Goal: Navigation & Orientation: Go to known website

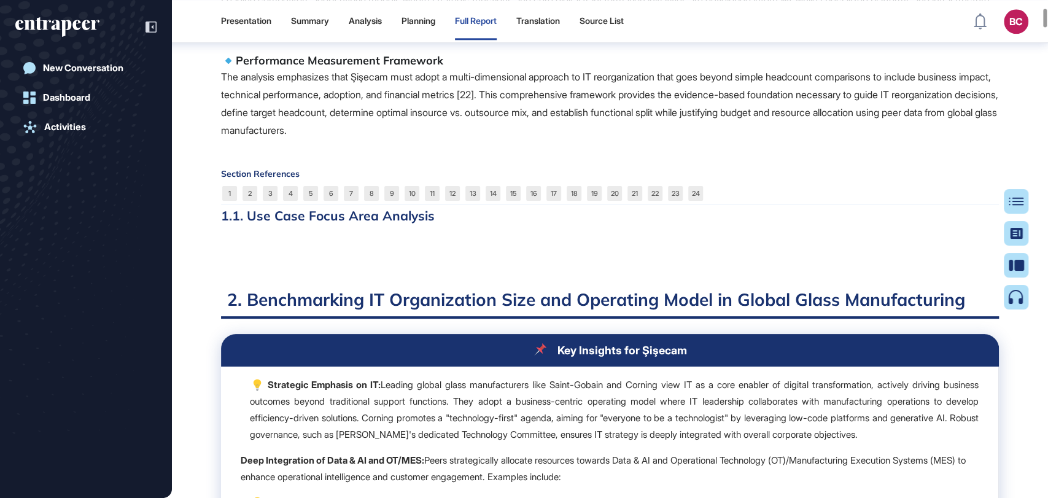
scroll to position [1017, 0]
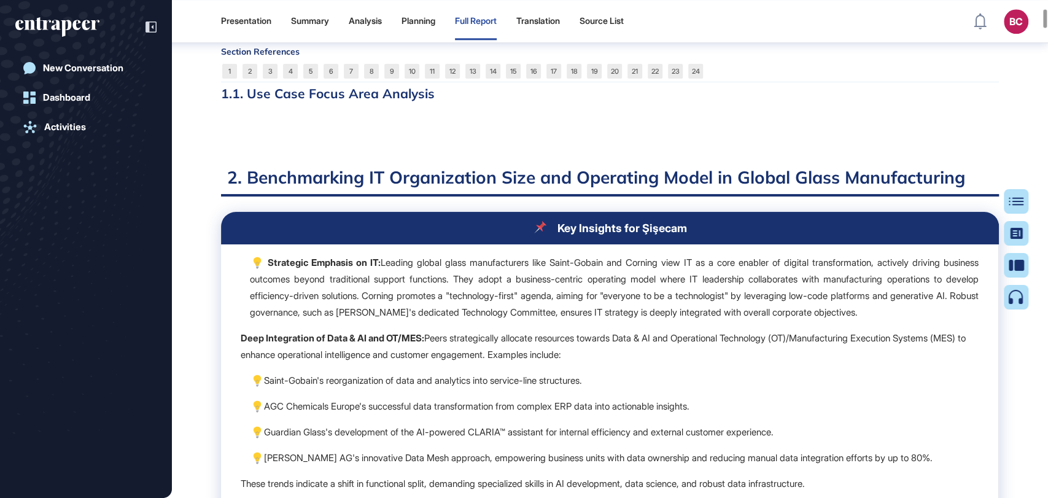
click at [387, 79] on link "9" at bounding box center [391, 71] width 15 height 15
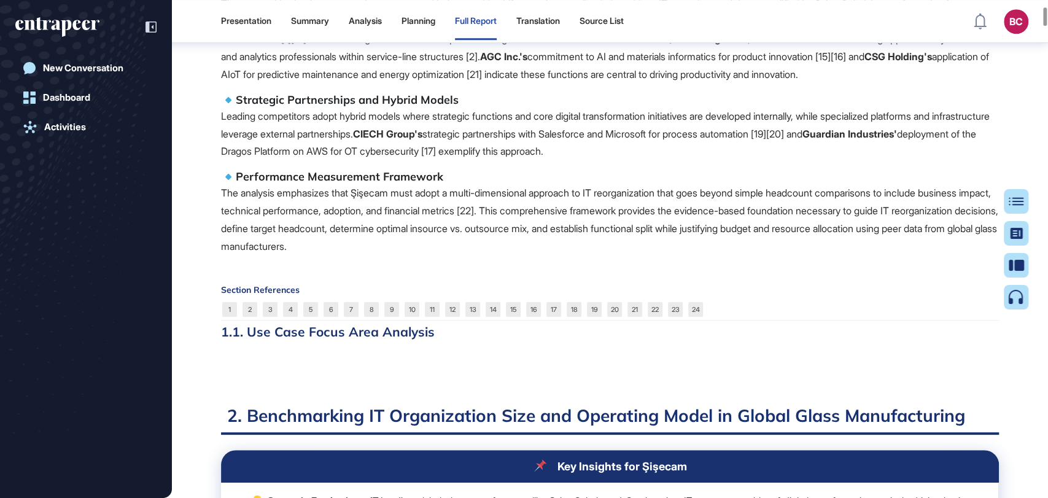
click at [792, 107] on h5 "Strategic Partnerships and Hybrid Models" at bounding box center [610, 100] width 778 height 15
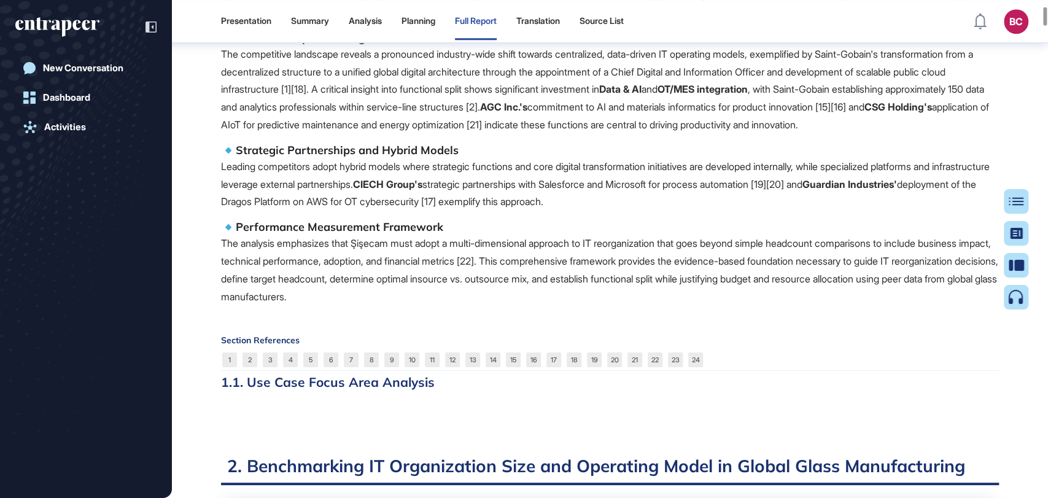
scroll to position [729, 0]
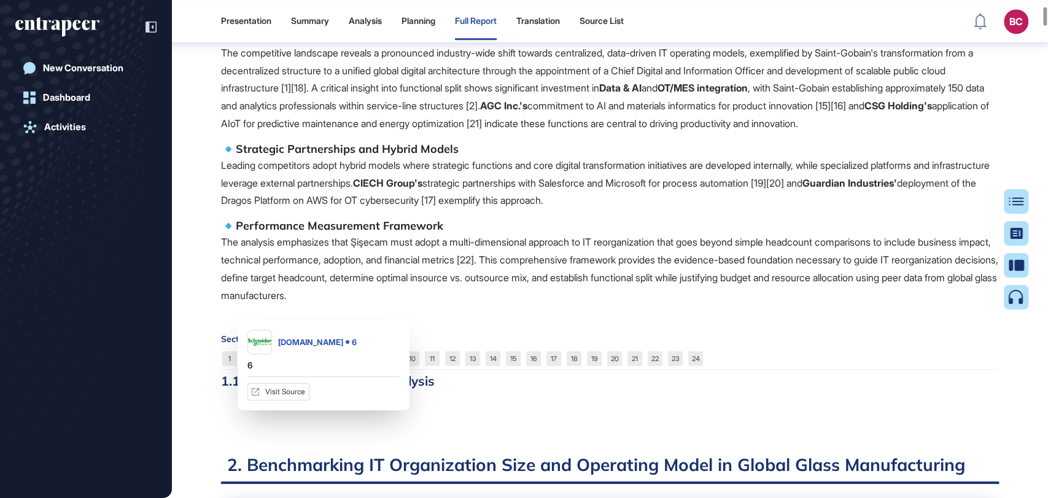
click at [329, 366] on link "6" at bounding box center [331, 358] width 15 height 15
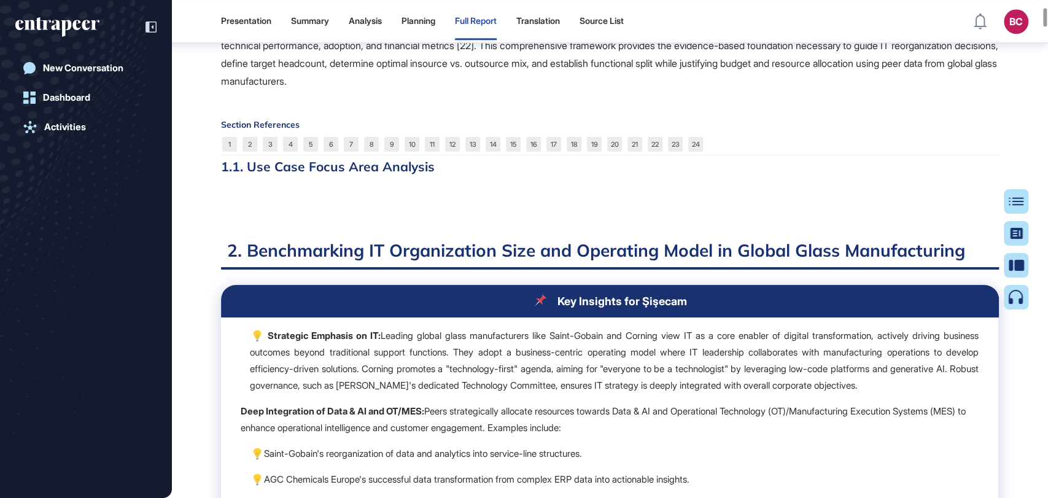
scroll to position [809, 0]
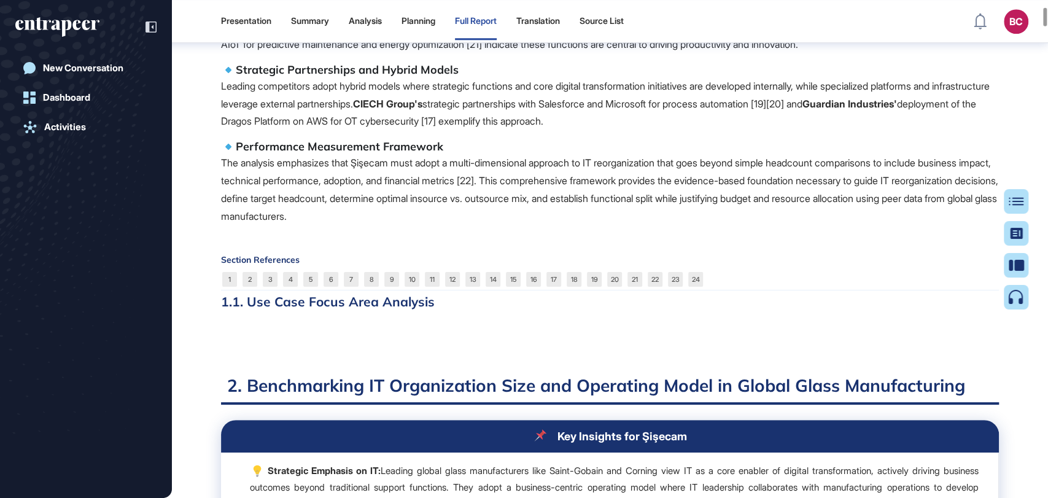
click at [449, 290] on div "Section References 1 2 3 4 5 6 7 8 9 10 11 12 13 14 15 16 17 18 19 20 21 22 23 …" at bounding box center [610, 272] width 778 height 35
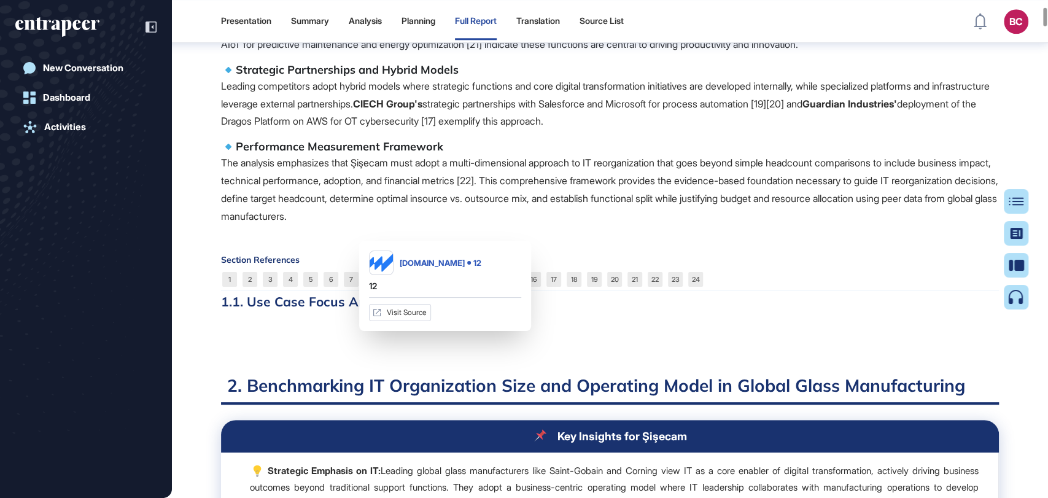
click at [451, 287] on link "12" at bounding box center [452, 279] width 15 height 15
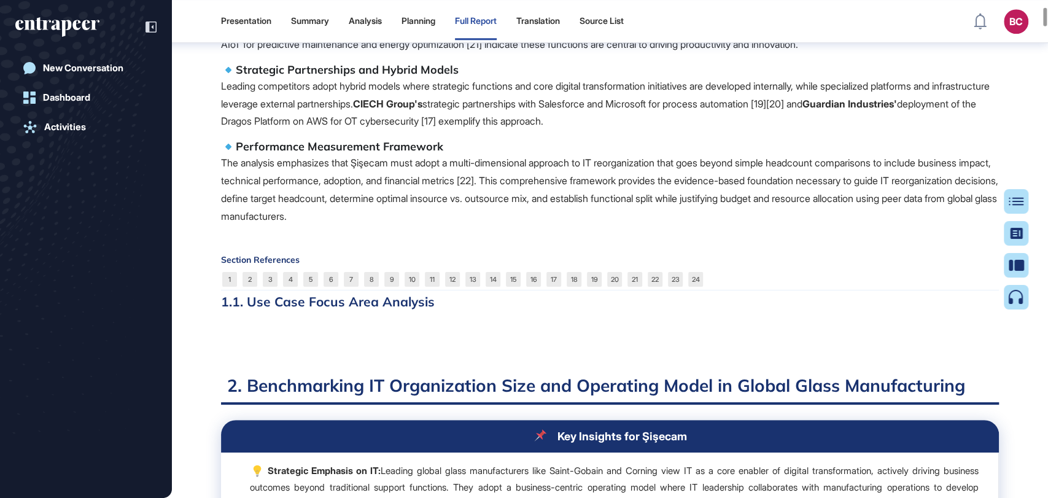
click at [1007, 198] on div at bounding box center [1016, 249] width 25 height 120
click at [1014, 196] on div at bounding box center [1021, 201] width 25 height 25
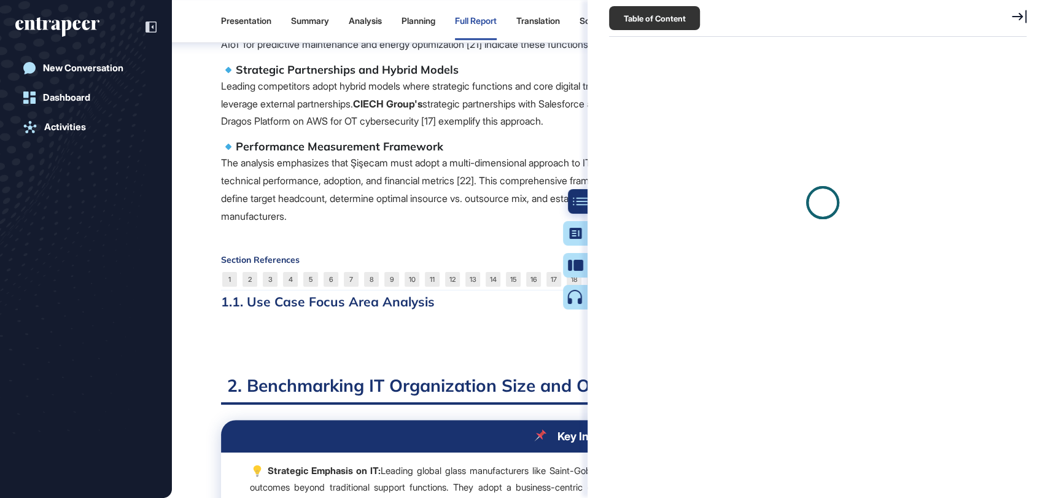
scroll to position [436, 421]
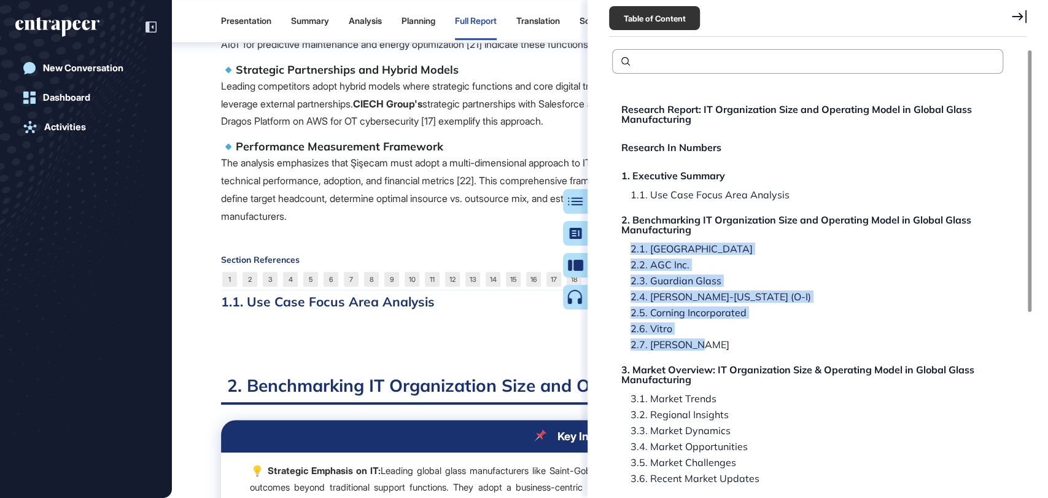
drag, startPoint x: 615, startPoint y: 247, endPoint x: 710, endPoint y: 335, distance: 130.4
click at [710, 335] on div "Research Report: IT Organization Size and Operating Model in Global Glass Manuf…" at bounding box center [807, 434] width 391 height 678
copy div "2.1. Saint-Gobain 2.2. AGC Inc. 2.3. Guardian Glass 2.4. Owens-Illinois (O-I) 2…"
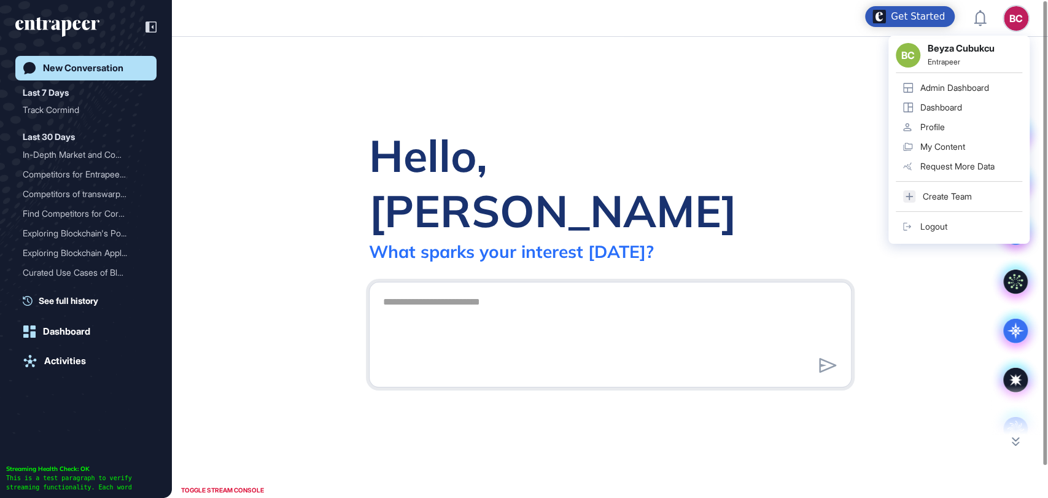
click at [1010, 12] on div "BC BC Beyza Cubukcu Entrapeer Admin Dashboard Dashboard Profile My Content Requ…" at bounding box center [1016, 18] width 25 height 25
click at [971, 85] on div "Admin Dashboard" at bounding box center [954, 88] width 69 height 10
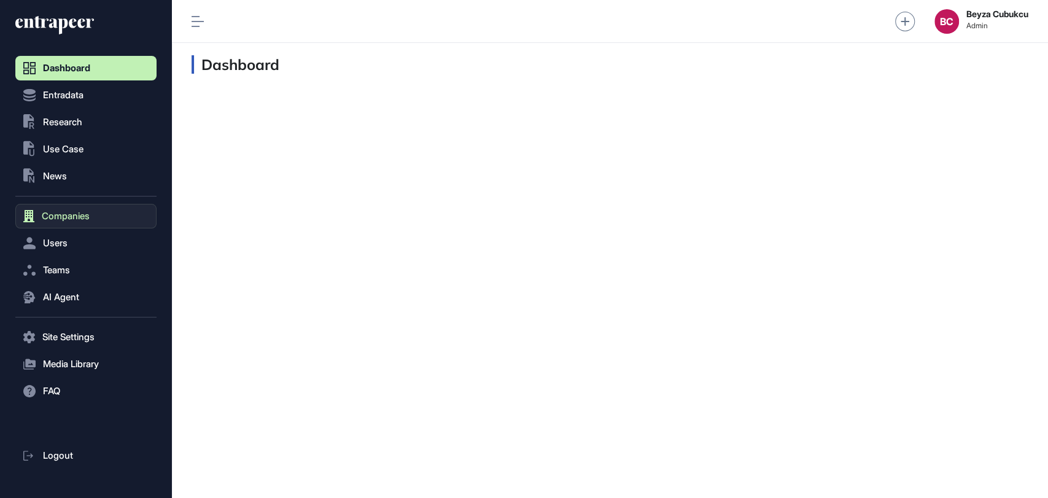
click at [90, 208] on button "Companies" at bounding box center [85, 216] width 141 height 25
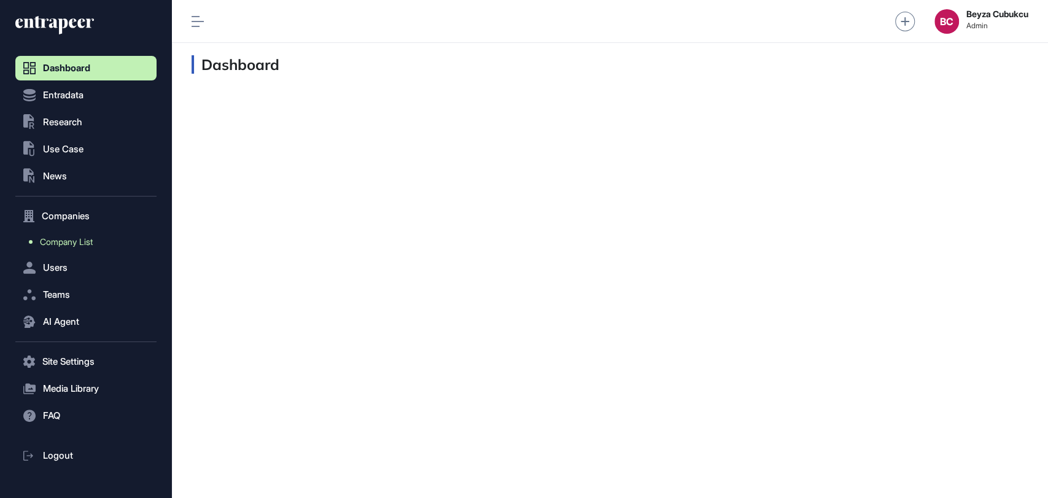
click at [82, 245] on span "Company List" at bounding box center [66, 242] width 53 height 10
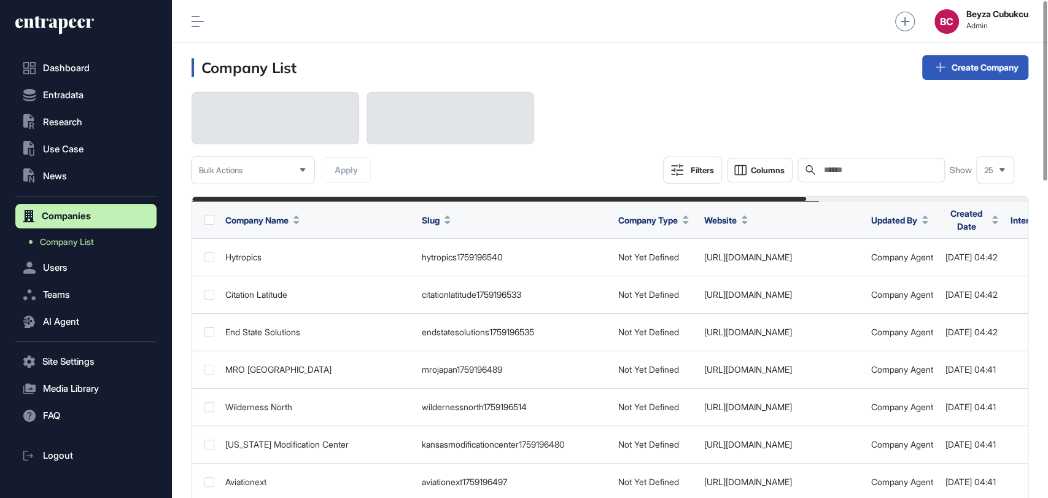
click at [860, 169] on input "text" at bounding box center [880, 170] width 114 height 10
paste input "**********"
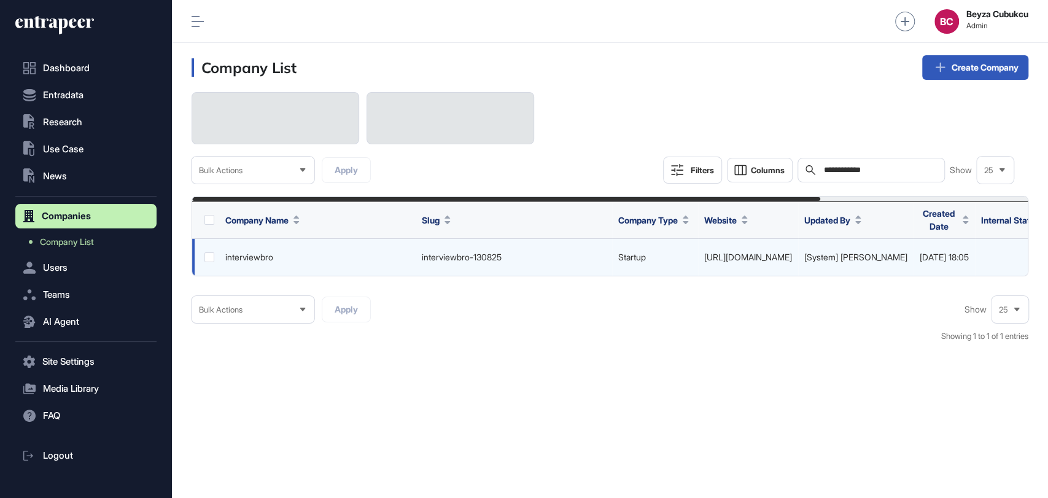
scroll to position [0, 275]
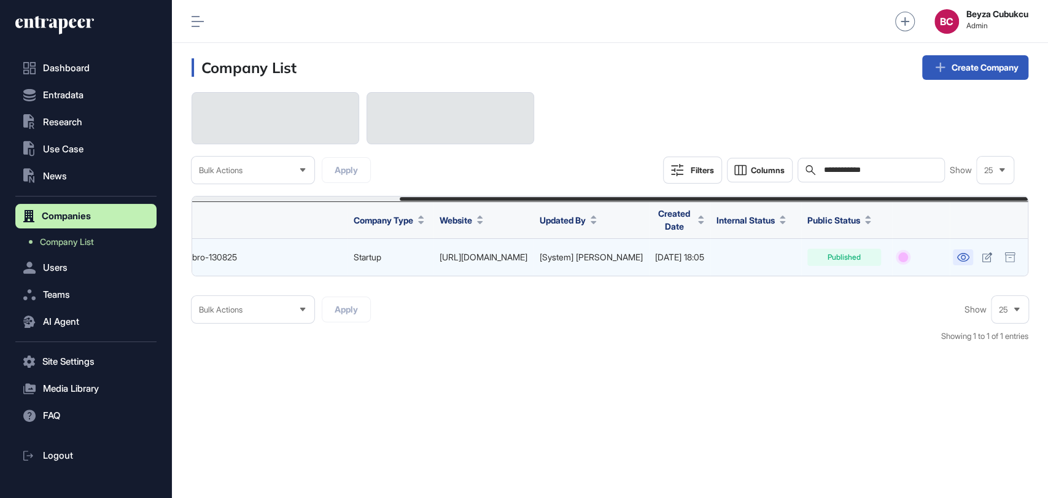
click at [960, 259] on icon at bounding box center [963, 257] width 13 height 9
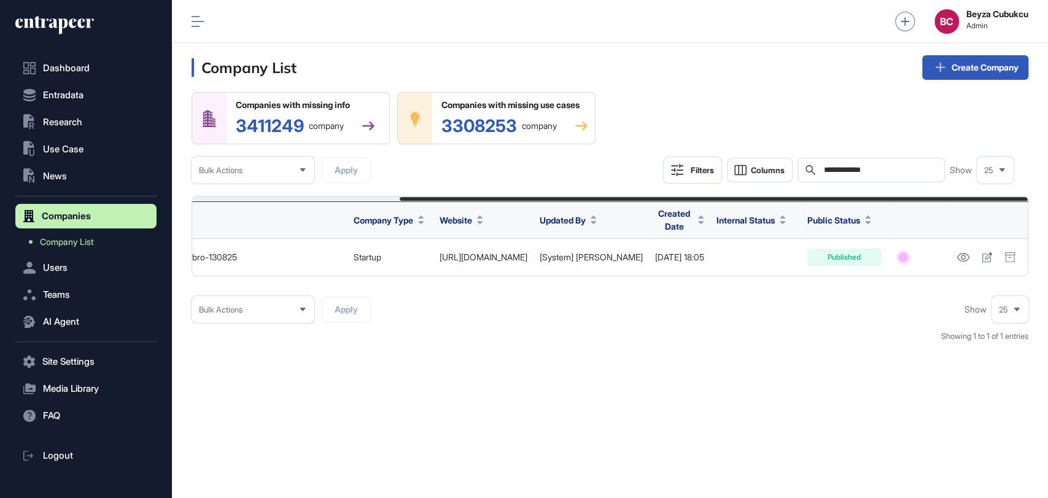
drag, startPoint x: 879, startPoint y: 168, endPoint x: 761, endPoint y: 154, distance: 119.4
click at [761, 154] on div "**********" at bounding box center [610, 137] width 837 height 91
paste input "text"
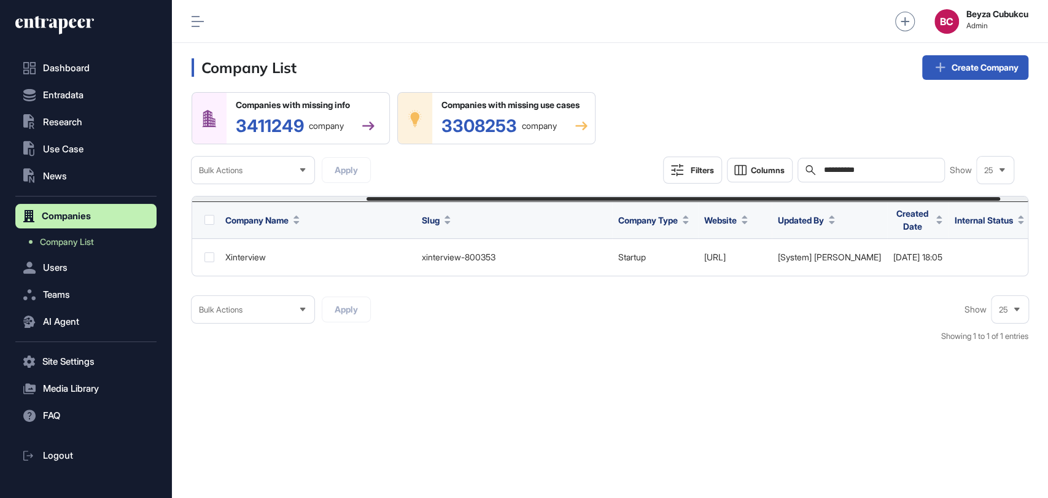
scroll to position [0, 265]
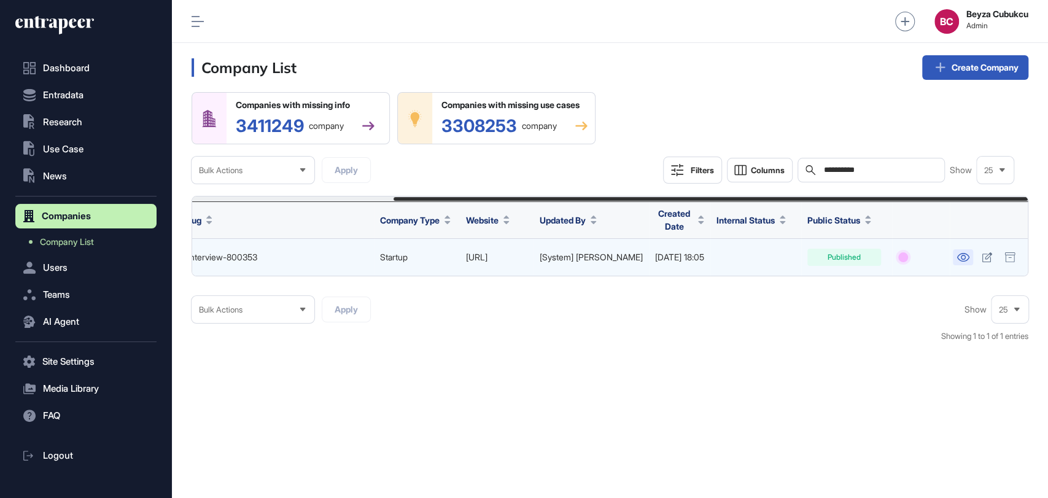
click at [963, 249] on link at bounding box center [963, 257] width 20 height 16
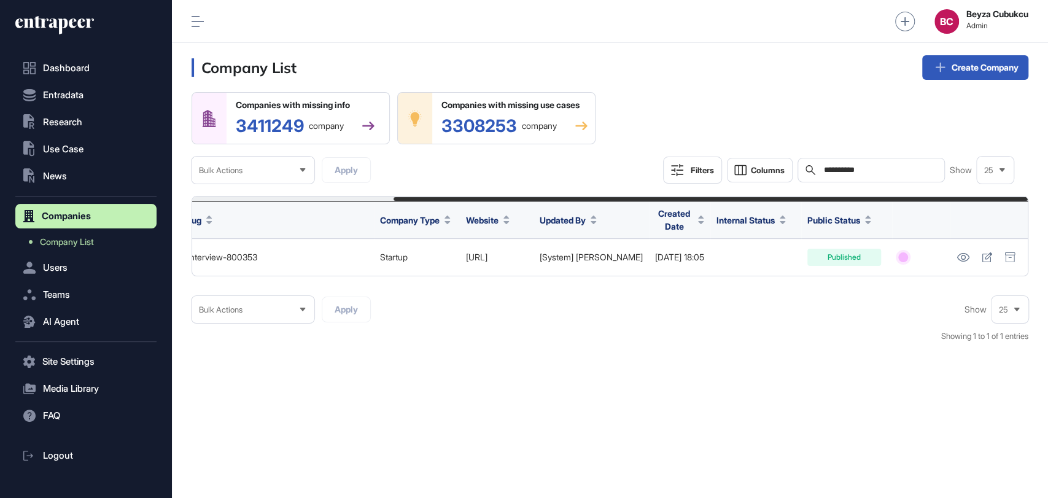
drag, startPoint x: 874, startPoint y: 170, endPoint x: 794, endPoint y: 164, distance: 80.7
click at [794, 164] on div "**********" at bounding box center [838, 170] width 351 height 27
paste input "*"
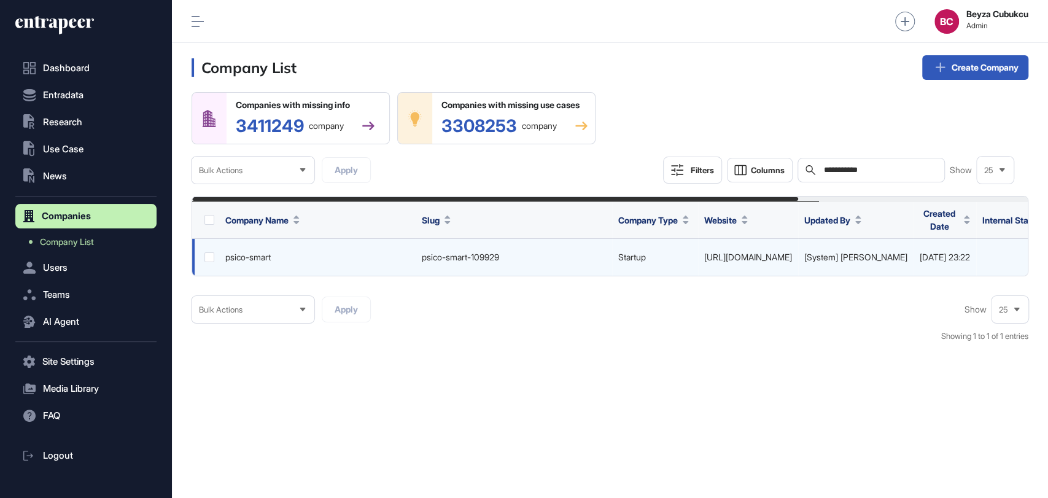
scroll to position [0, 316]
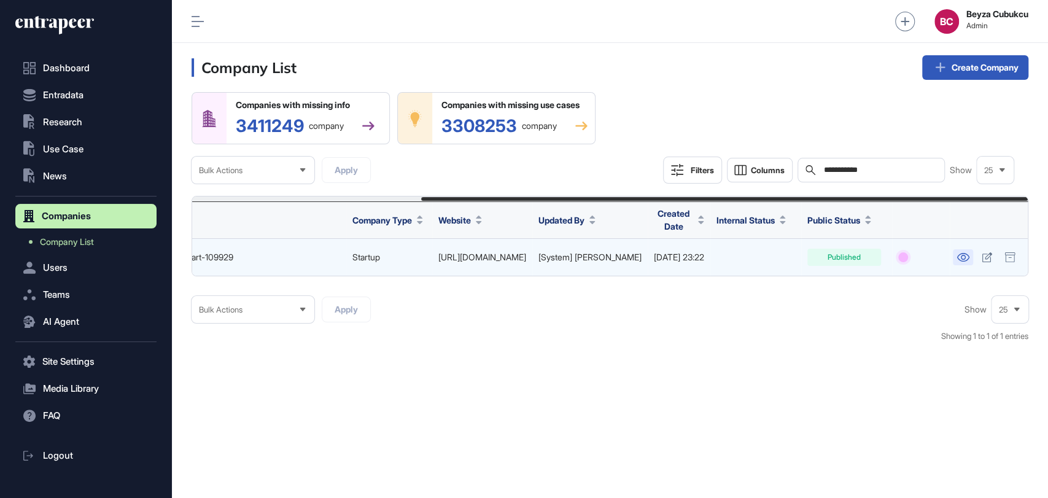
click at [963, 257] on icon at bounding box center [963, 257] width 13 height 9
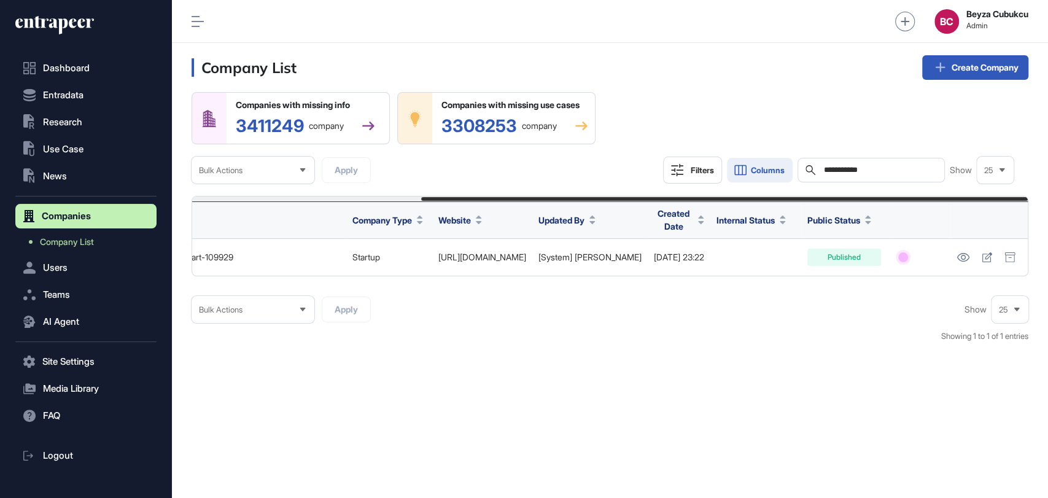
drag, startPoint x: 876, startPoint y: 164, endPoint x: 776, endPoint y: 158, distance: 100.2
click at [776, 158] on div "**********" at bounding box center [838, 170] width 351 height 27
paste input "text"
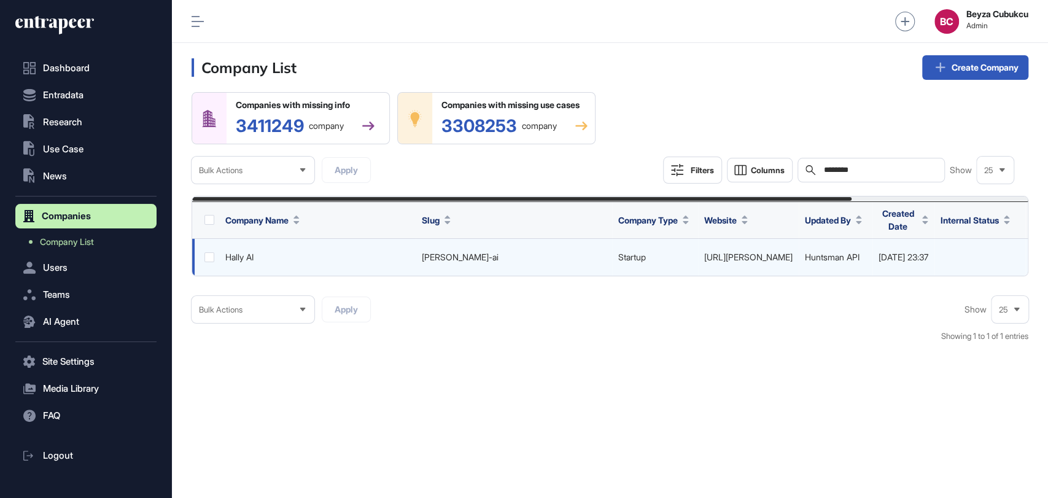
scroll to position [0, 223]
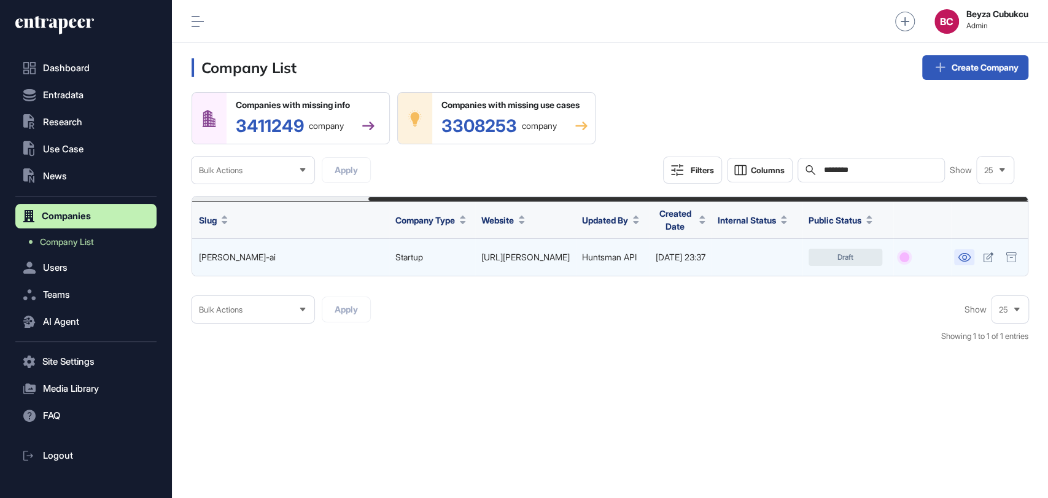
click at [961, 258] on icon at bounding box center [964, 257] width 12 height 9
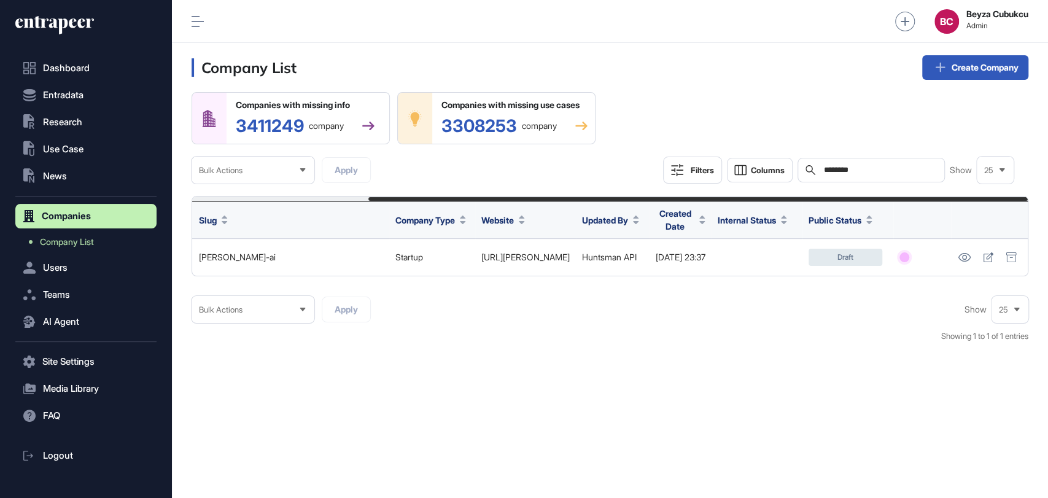
click at [874, 178] on div "Search ********" at bounding box center [871, 170] width 147 height 25
drag, startPoint x: 874, startPoint y: 172, endPoint x: 767, endPoint y: 181, distance: 107.9
click at [767, 181] on div "Filters Columns Search ******** Show 25" at bounding box center [838, 170] width 351 height 27
paste input "text"
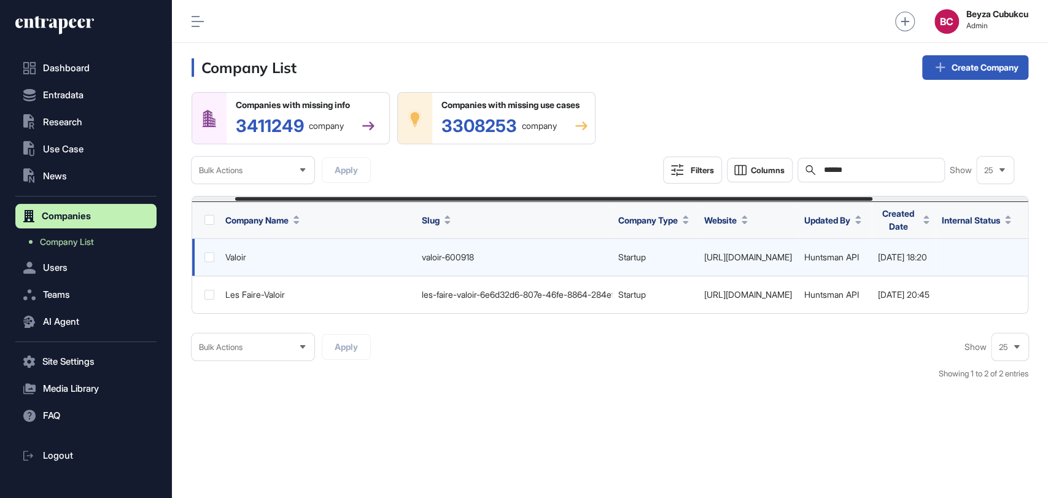
scroll to position [0, 260]
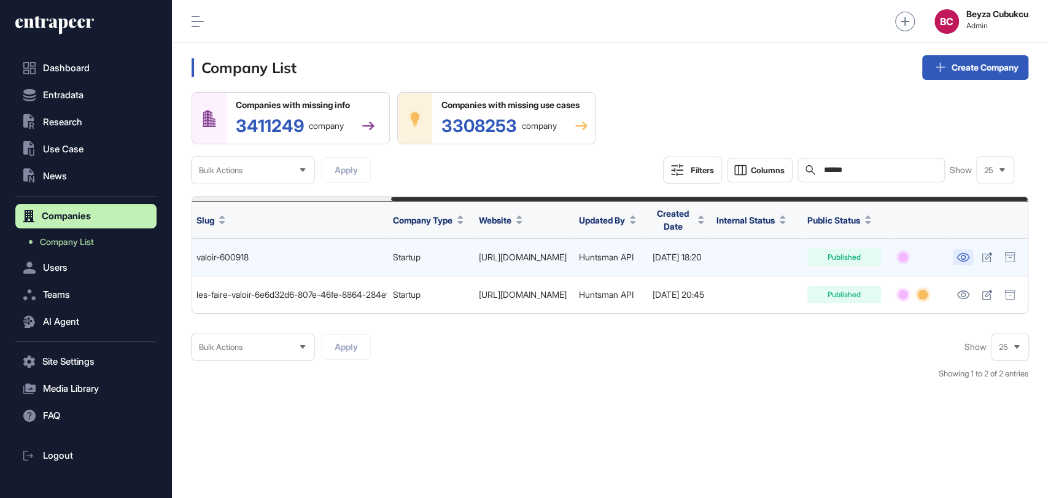
click at [960, 253] on icon at bounding box center [963, 257] width 13 height 9
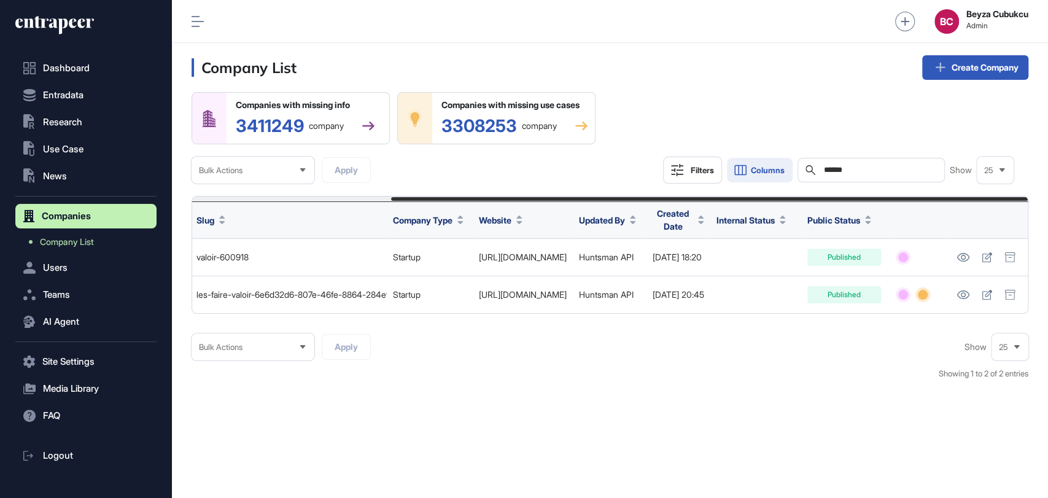
drag, startPoint x: 853, startPoint y: 166, endPoint x: 784, endPoint y: 163, distance: 68.8
click at [787, 162] on div "Filters Columns Search ****** Show 25" at bounding box center [838, 170] width 351 height 27
paste input "*********"
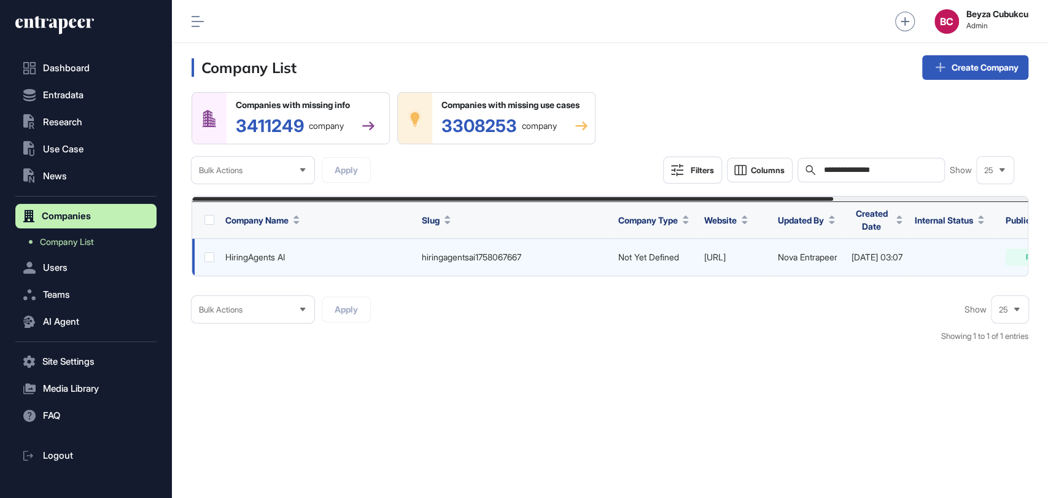
scroll to position [0, 254]
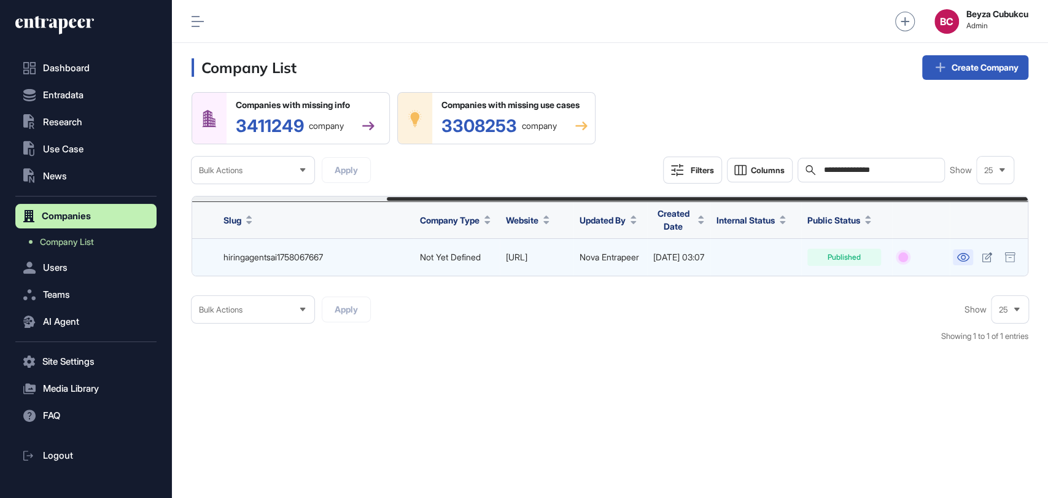
click at [962, 257] on icon at bounding box center [963, 257] width 13 height 9
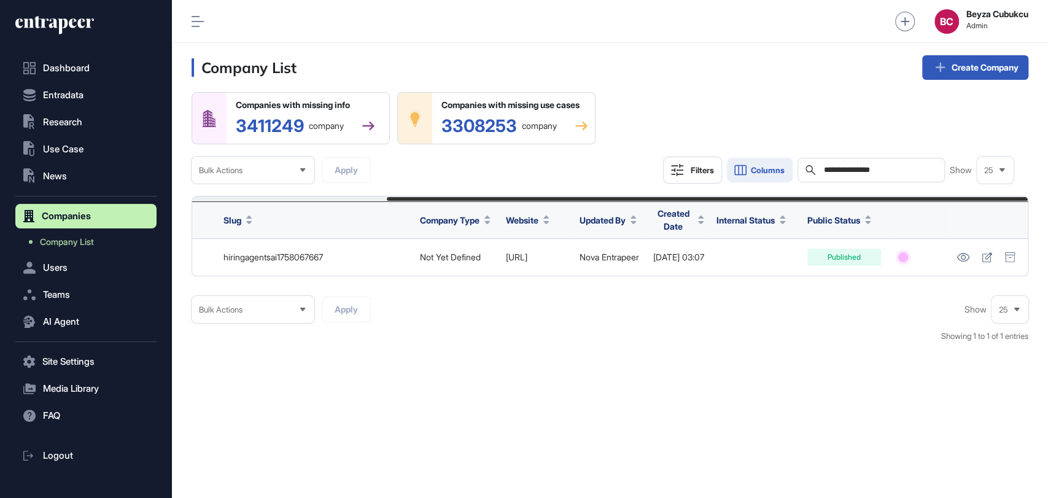
drag, startPoint x: 897, startPoint y: 168, endPoint x: 737, endPoint y: 161, distance: 160.4
click at [737, 161] on div "**********" at bounding box center [838, 170] width 351 height 27
paste input "text"
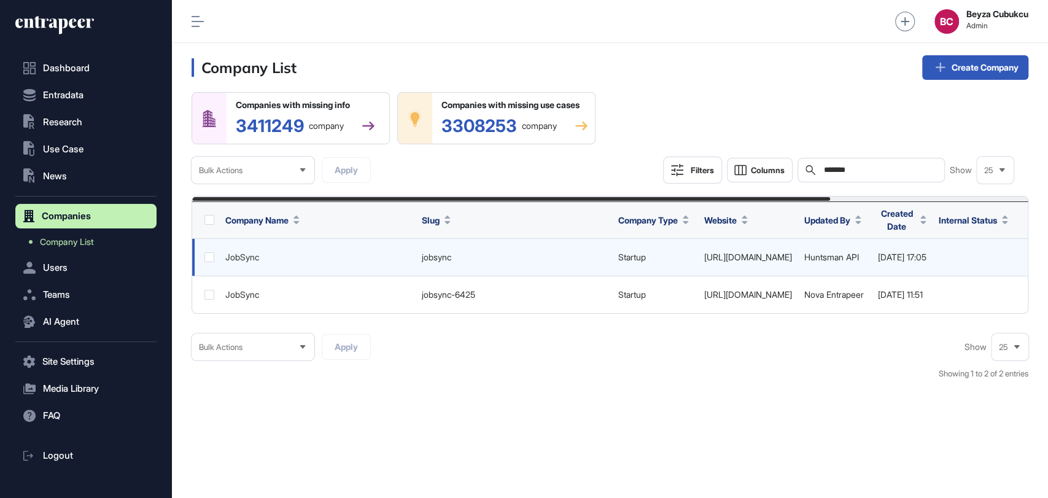
scroll to position [0, 259]
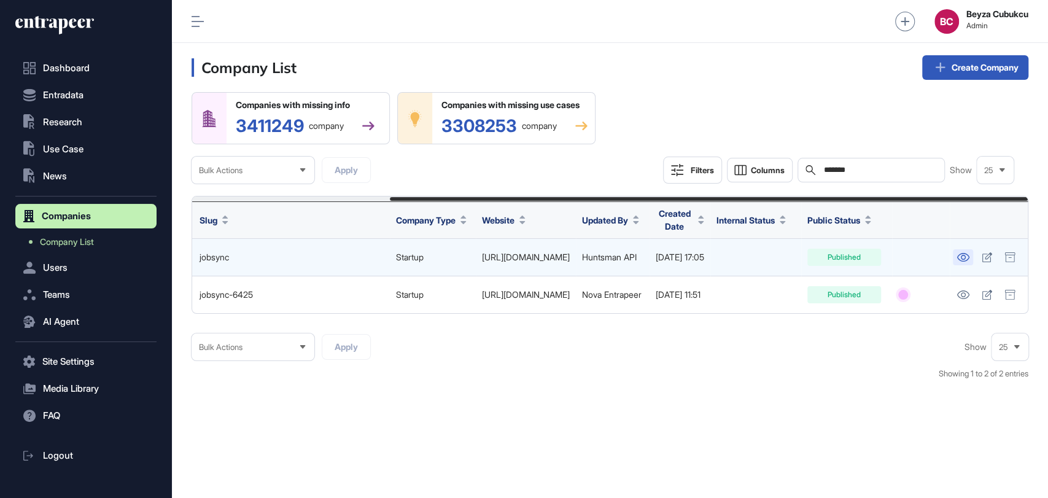
click at [959, 256] on icon at bounding box center [963, 257] width 13 height 9
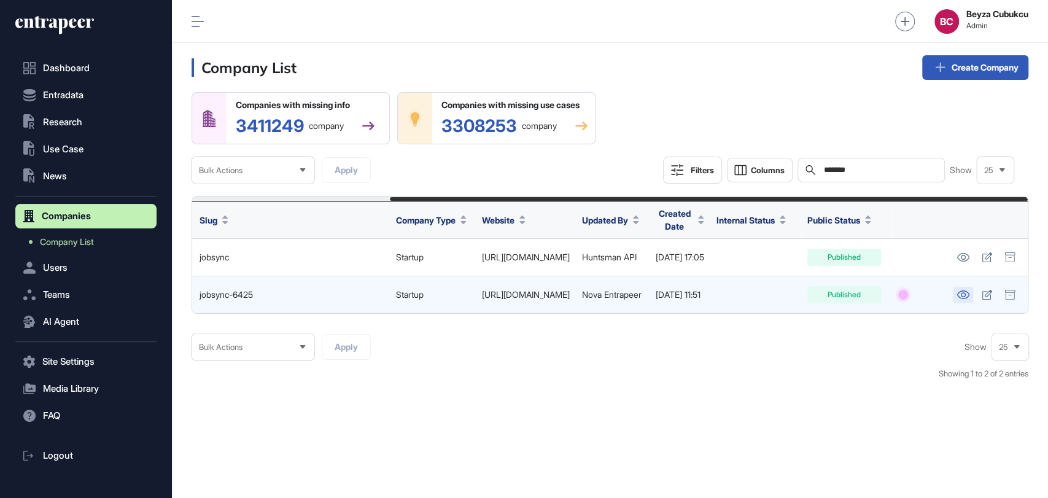
click at [956, 294] on link at bounding box center [963, 295] width 20 height 16
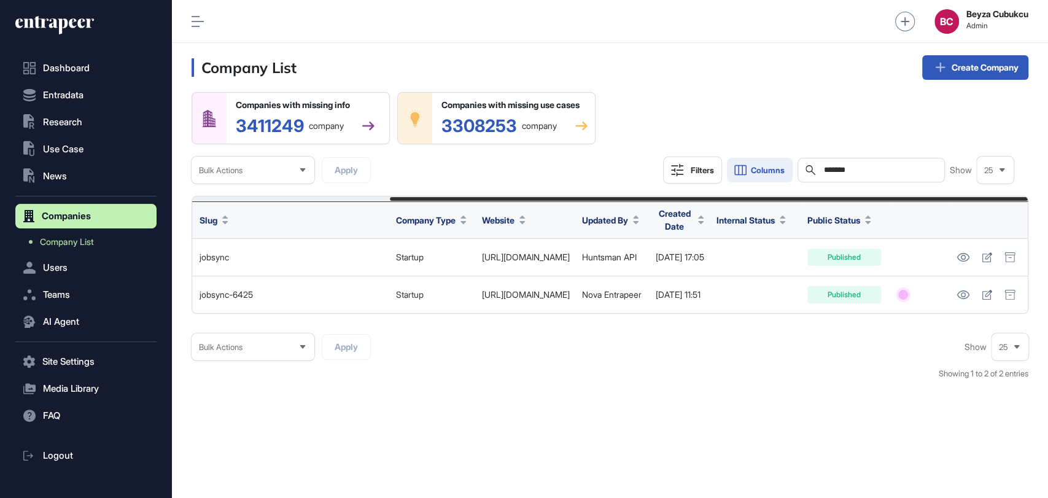
drag, startPoint x: 868, startPoint y: 173, endPoint x: 779, endPoint y: 166, distance: 89.9
click at [780, 166] on div "Filters Columns Search ******* Show 25" at bounding box center [838, 170] width 351 height 27
paste input "text"
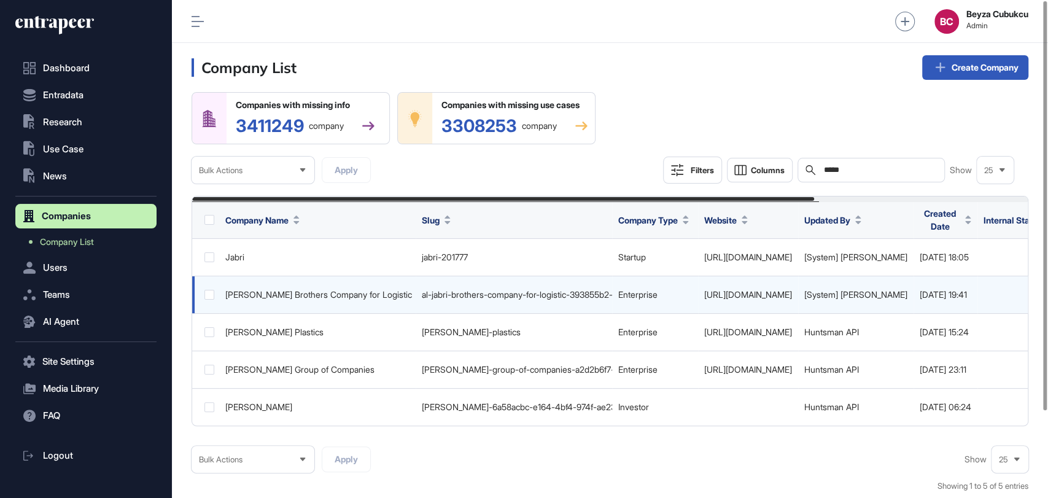
scroll to position [0, 286]
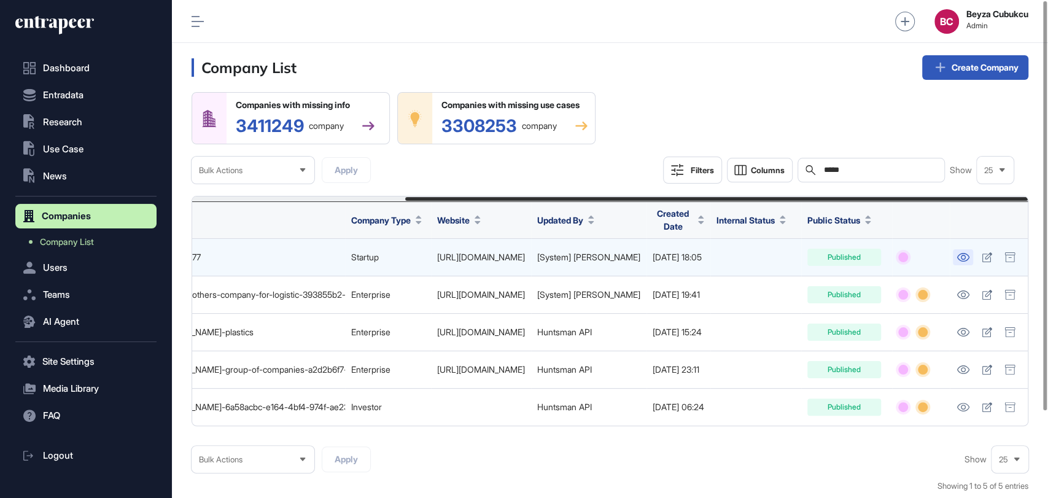
click at [965, 257] on icon at bounding box center [963, 257] width 13 height 9
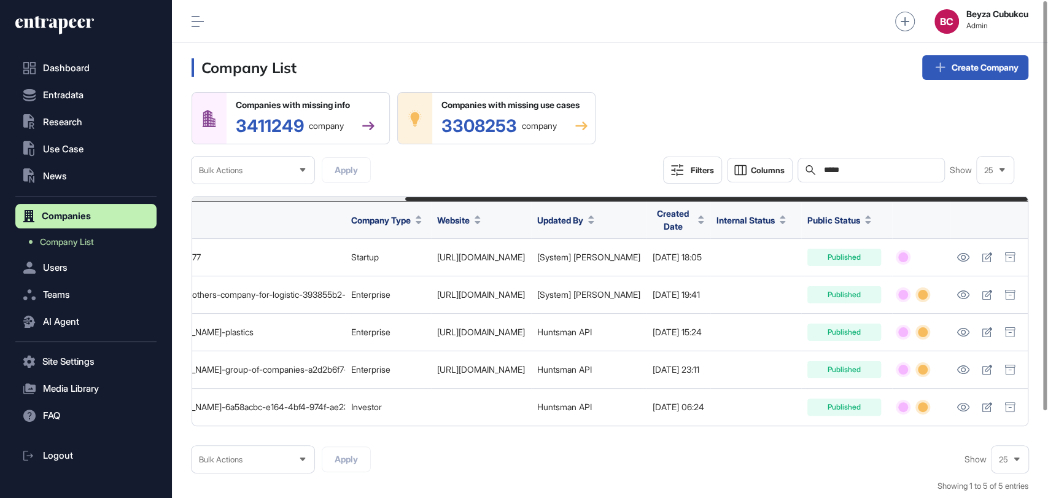
drag, startPoint x: 875, startPoint y: 173, endPoint x: 712, endPoint y: 157, distance: 164.1
click at [715, 157] on div "Filters Columns Search ***** Show 25" at bounding box center [838, 170] width 351 height 27
paste input "**********"
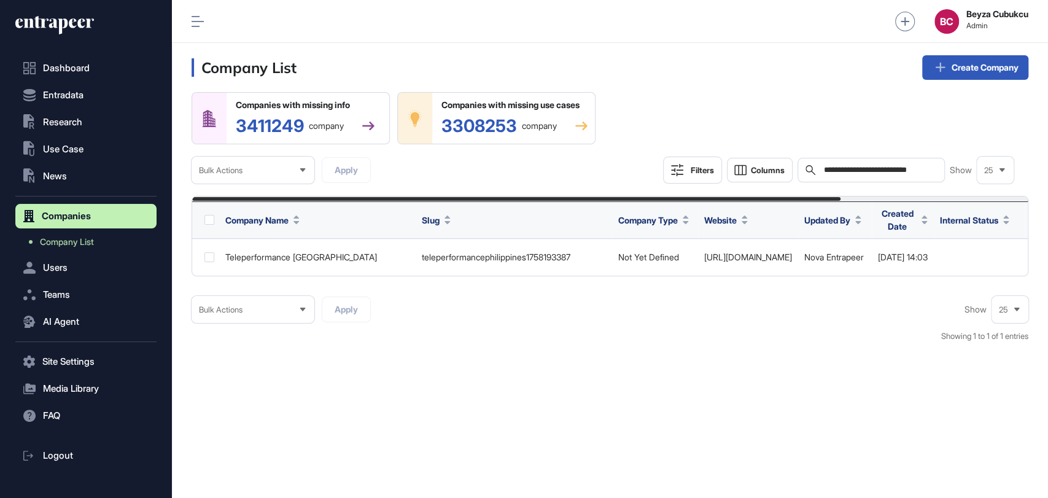
scroll to position [0, 241]
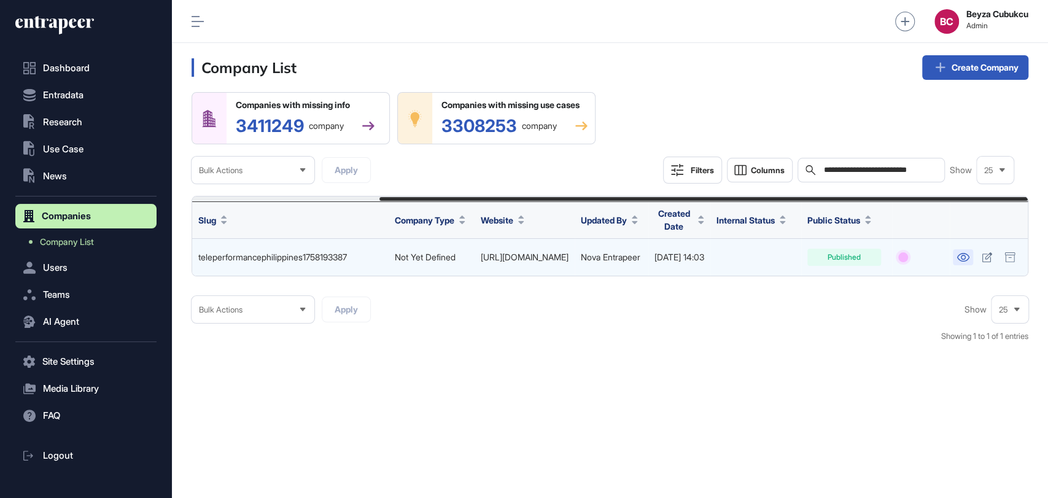
click at [953, 251] on link at bounding box center [963, 257] width 20 height 16
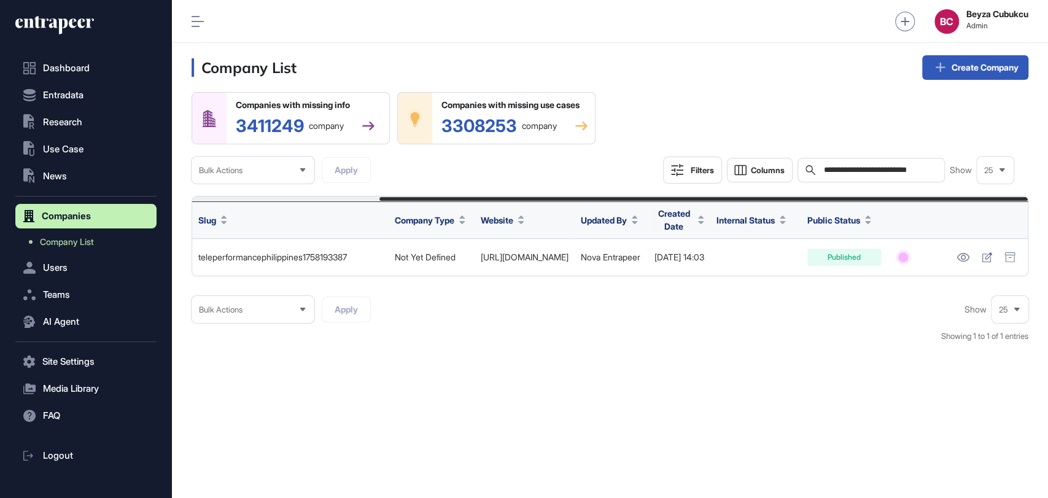
drag, startPoint x: 934, startPoint y: 169, endPoint x: 709, endPoint y: 137, distance: 227.6
click at [709, 137] on div "**********" at bounding box center [610, 137] width 837 height 91
paste input "text"
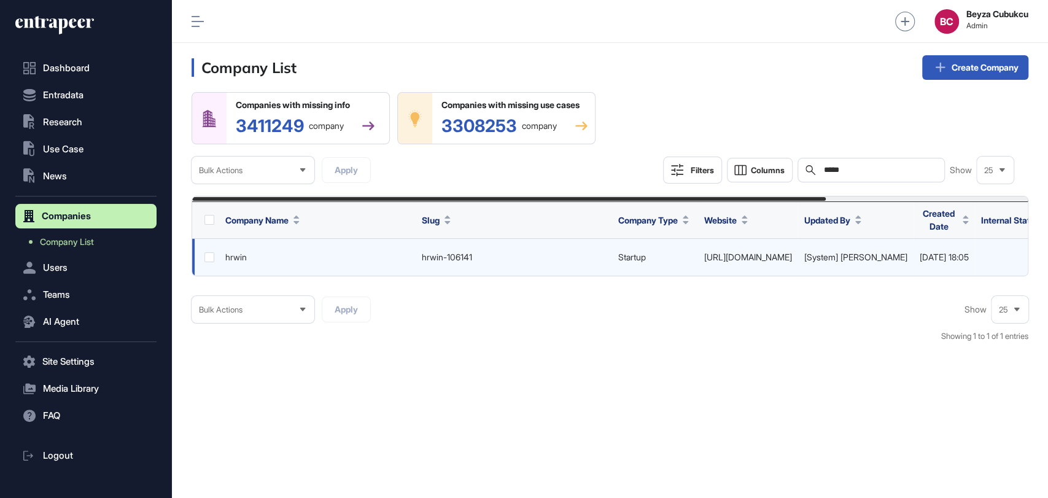
scroll to position [0, 266]
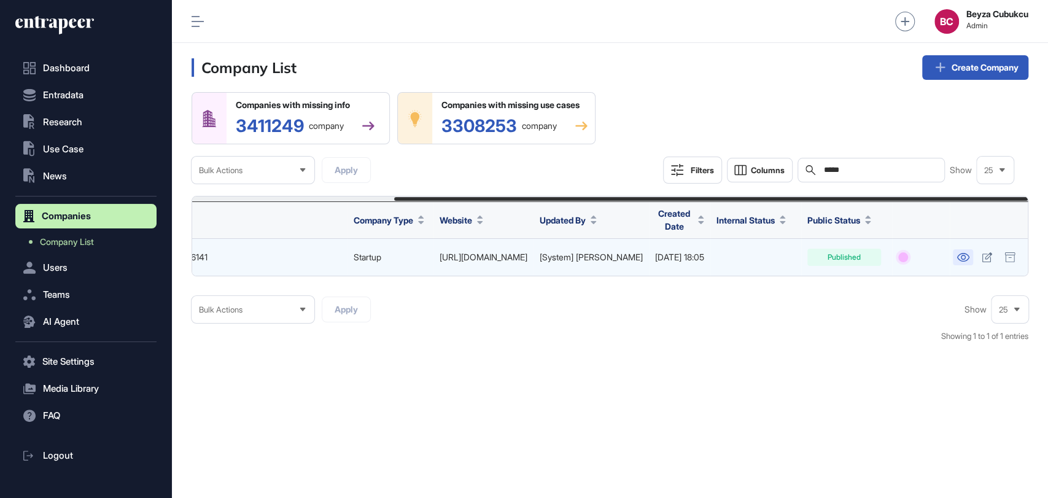
click at [959, 254] on icon at bounding box center [963, 257] width 12 height 9
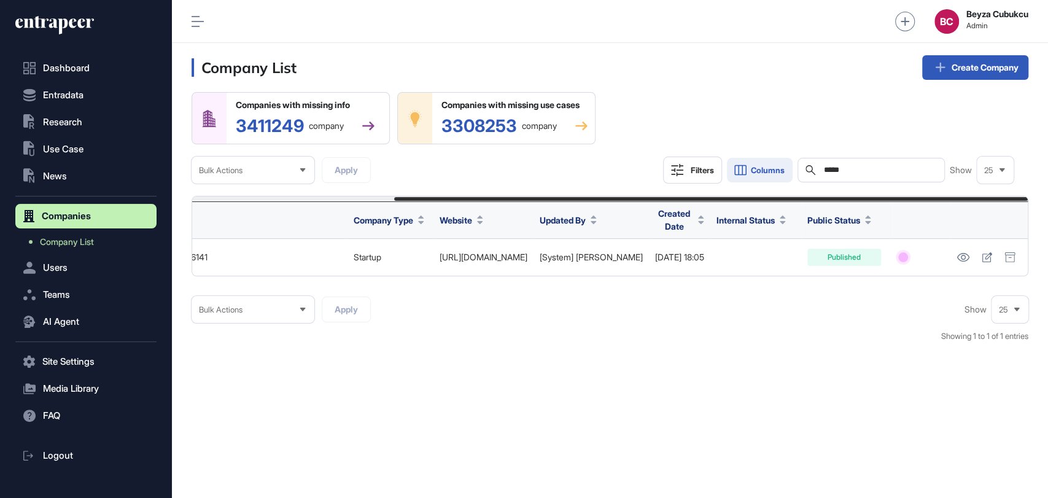
drag, startPoint x: 856, startPoint y: 165, endPoint x: 779, endPoint y: 166, distance: 76.8
click at [785, 147] on div "Companies with missing info 3411249 company Companies with missing use cases 33…" at bounding box center [610, 137] width 837 height 91
paste input "text"
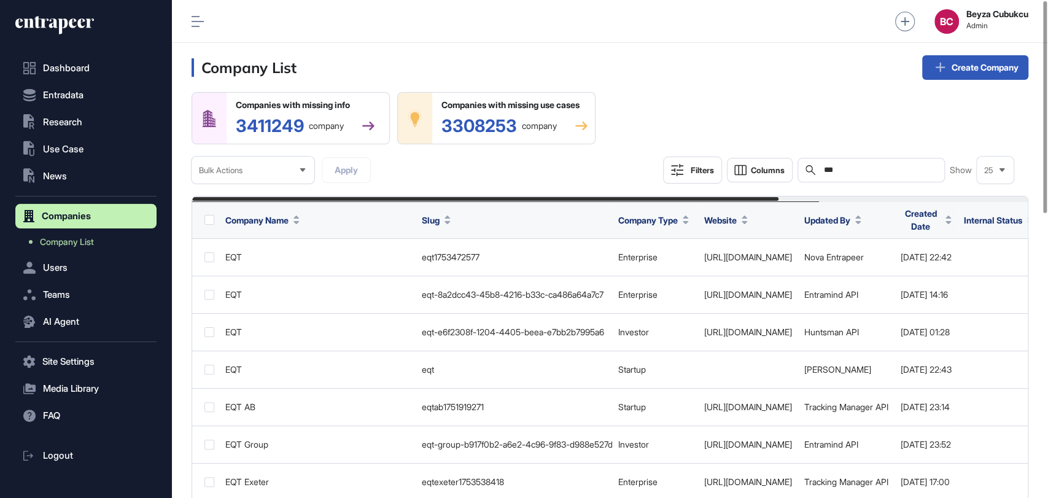
type input "***"
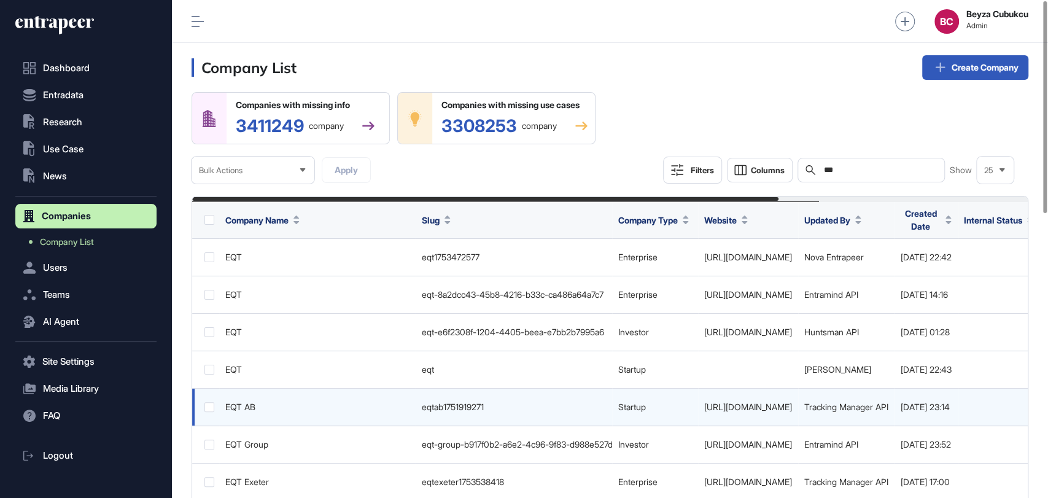
scroll to position [0, 356]
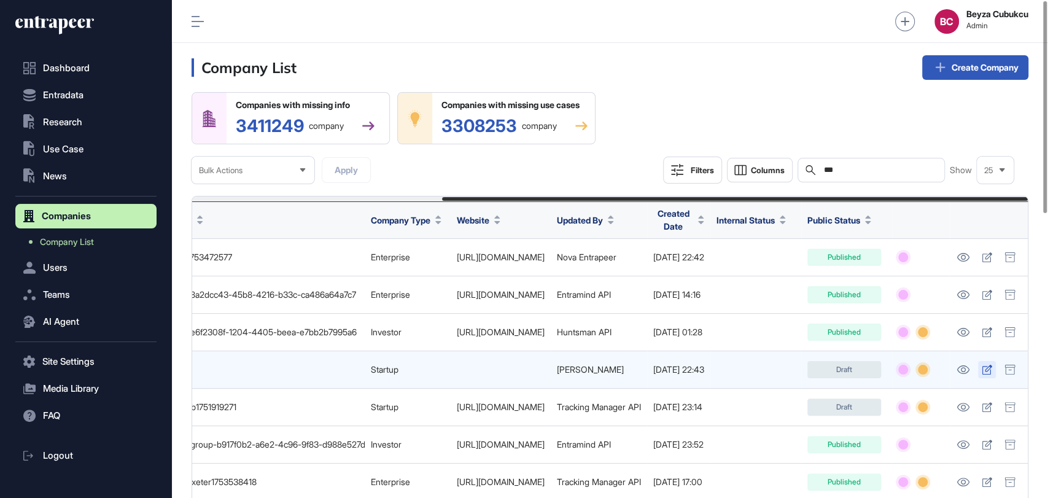
click at [987, 368] on icon at bounding box center [987, 370] width 10 height 10
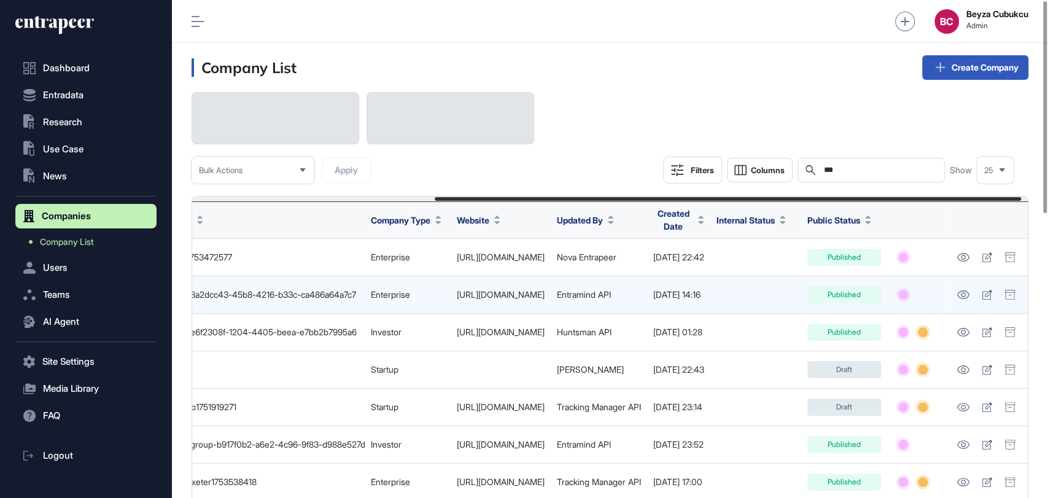
scroll to position [0, 356]
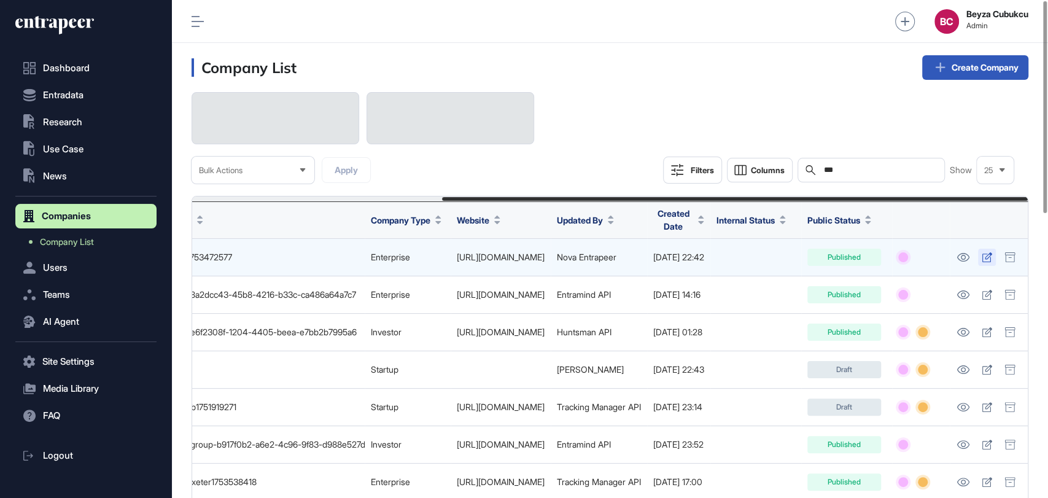
click at [990, 259] on icon at bounding box center [987, 257] width 10 height 10
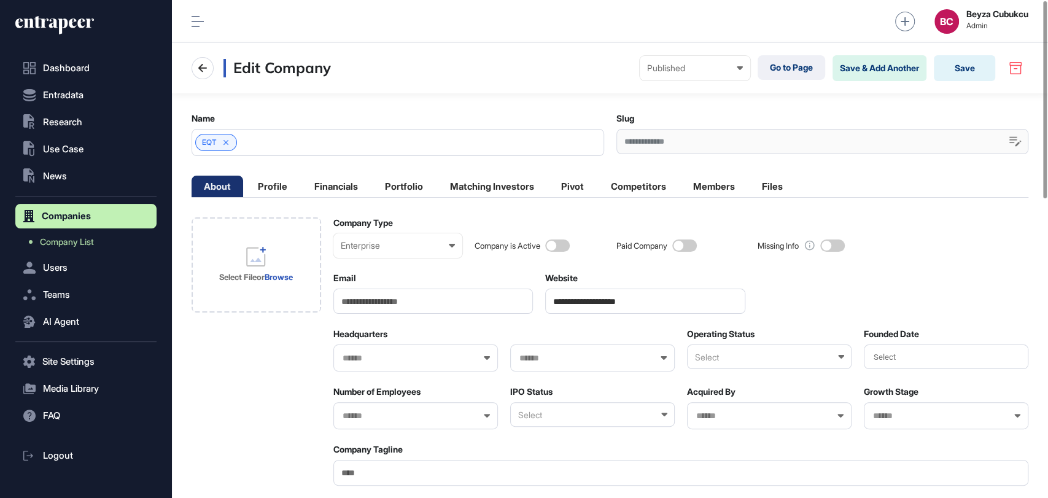
scroll to position [0, 5]
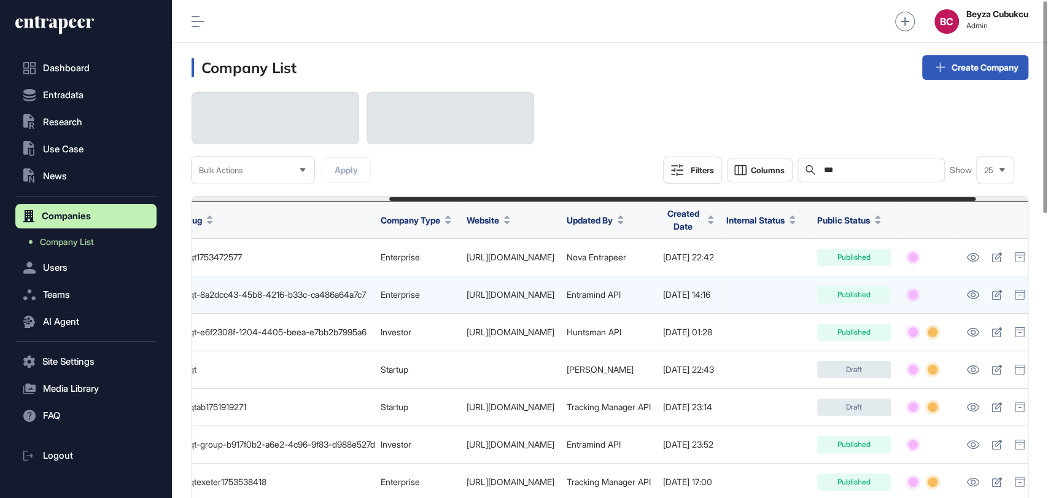
scroll to position [0, 356]
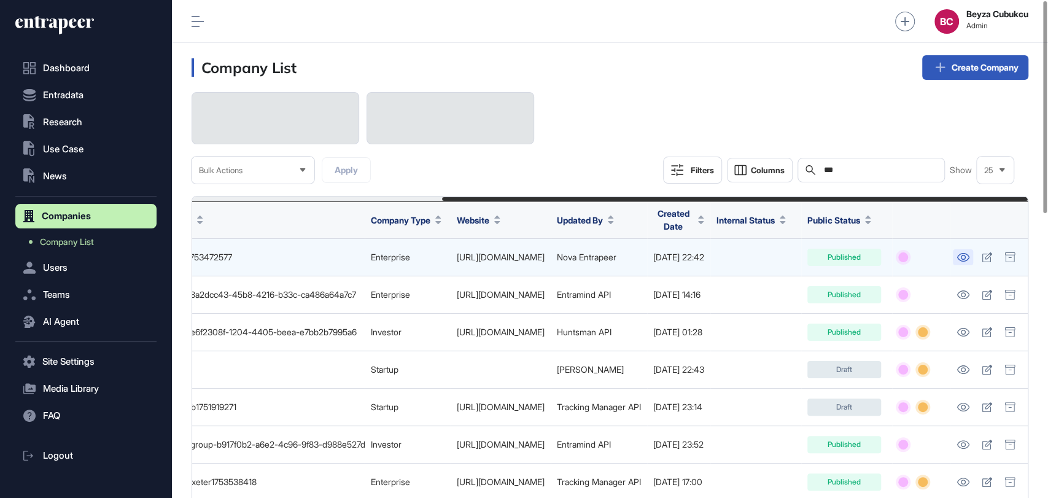
click at [961, 260] on icon at bounding box center [963, 257] width 13 height 9
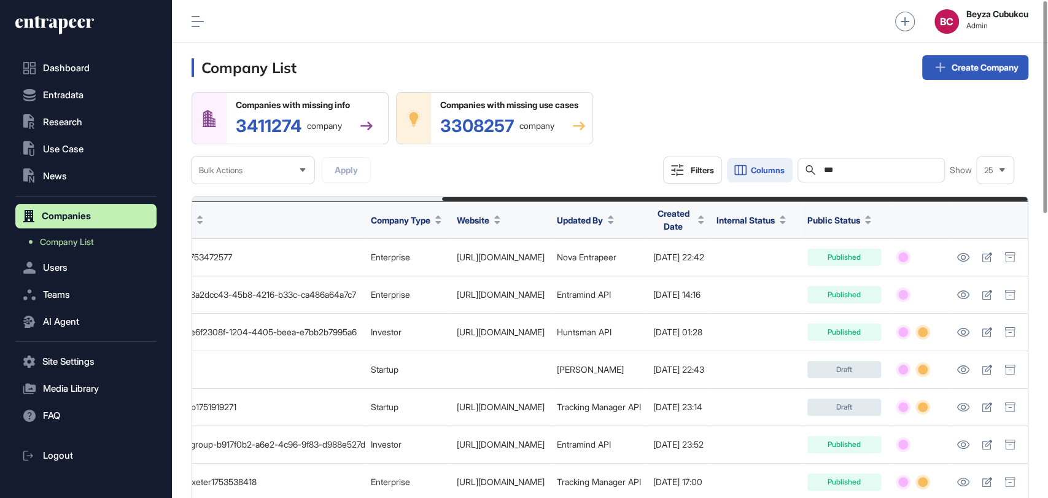
drag, startPoint x: 863, startPoint y: 171, endPoint x: 752, endPoint y: 160, distance: 111.6
click at [752, 160] on div "Filters Columns Search *** Show 25" at bounding box center [838, 170] width 351 height 27
paste input "********"
type input "**********"
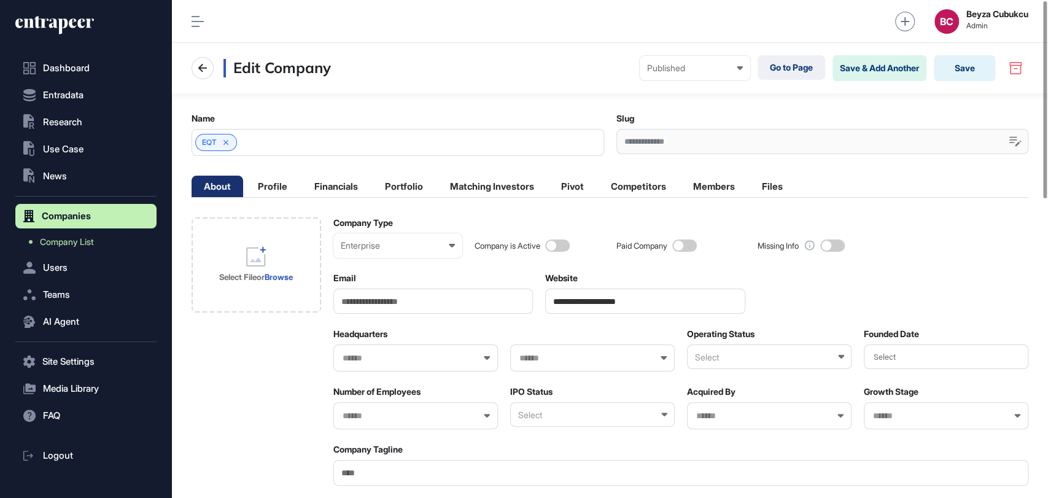
scroll to position [0, 5]
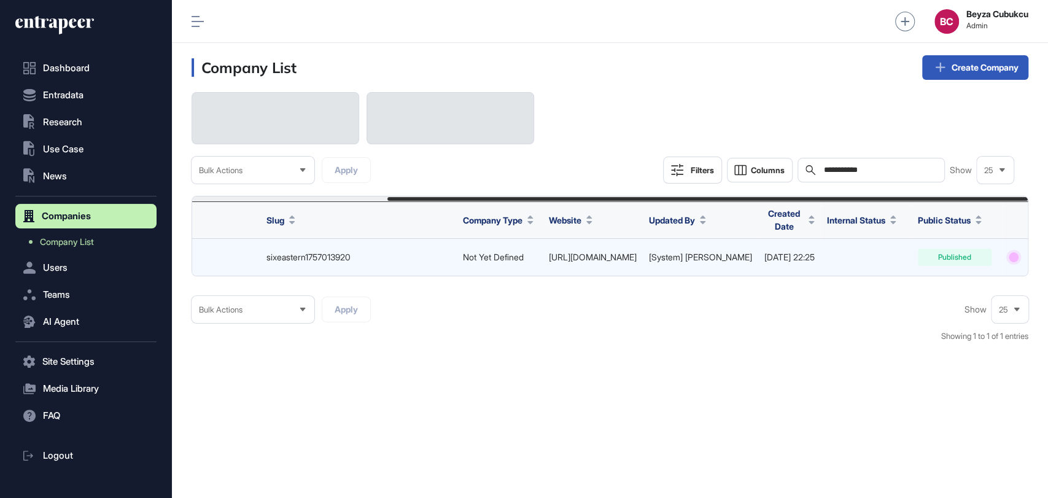
scroll to position [0, 254]
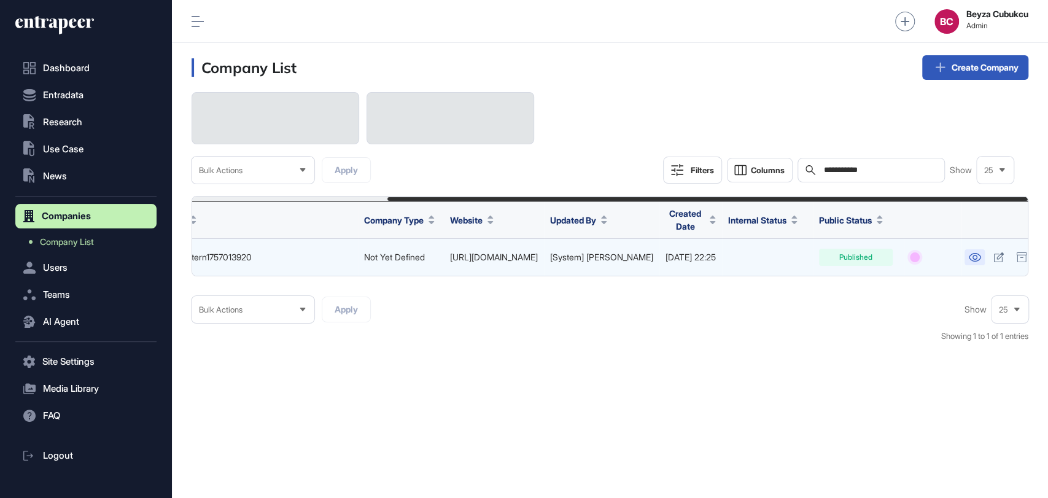
click at [968, 257] on icon at bounding box center [974, 257] width 13 height 9
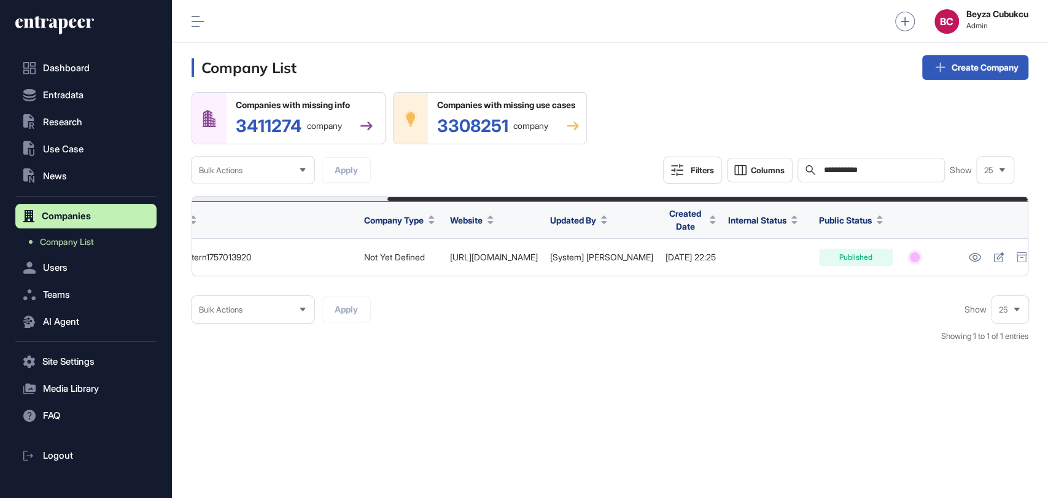
drag, startPoint x: 868, startPoint y: 170, endPoint x: 803, endPoint y: 169, distance: 65.1
click at [803, 169] on div "**********" at bounding box center [871, 170] width 147 height 25
paste input "text"
type input "*********"
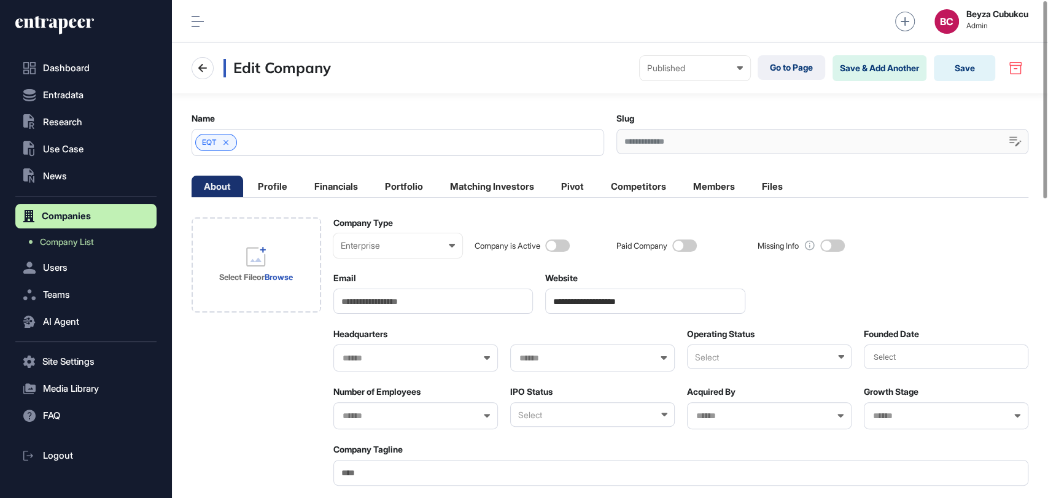
scroll to position [0, 5]
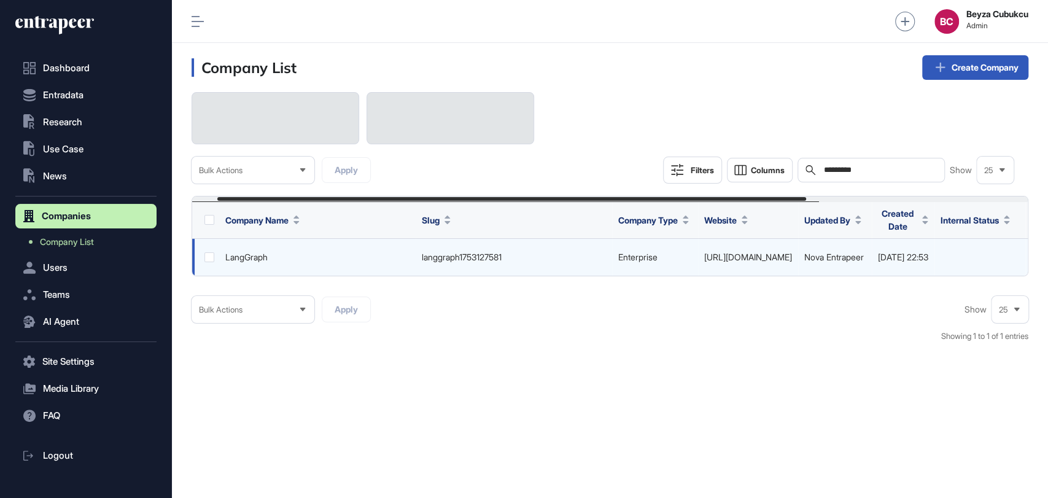
scroll to position [0, 350]
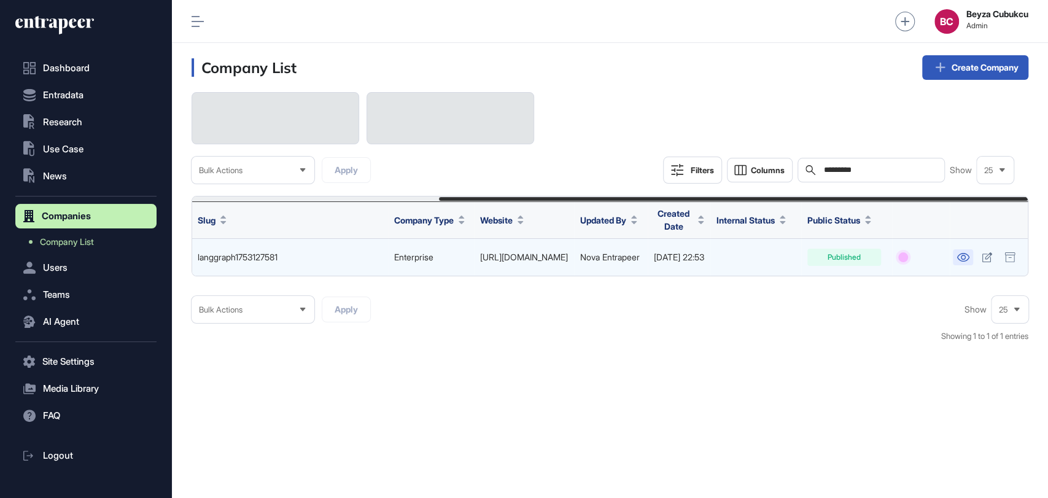
click at [955, 254] on link at bounding box center [963, 257] width 20 height 16
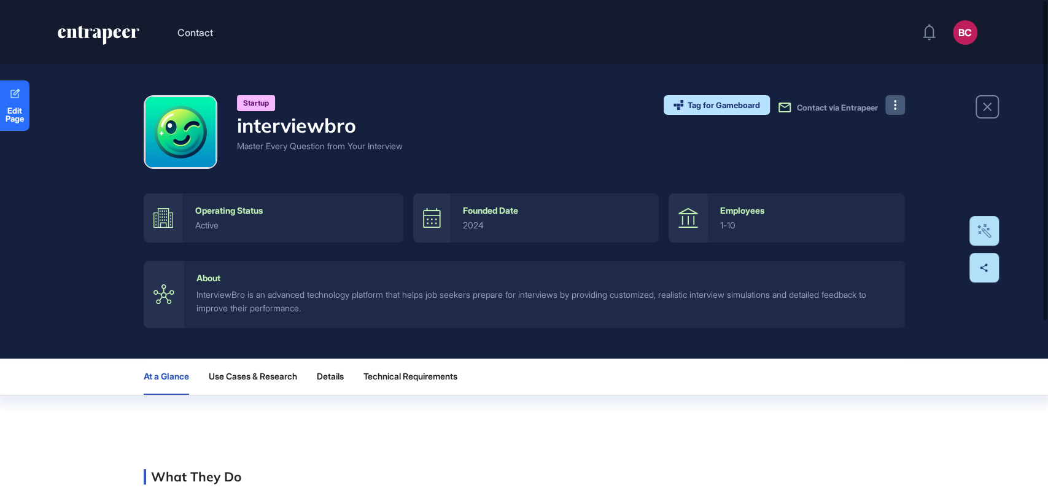
click at [885, 109] on button at bounding box center [895, 105] width 20 height 20
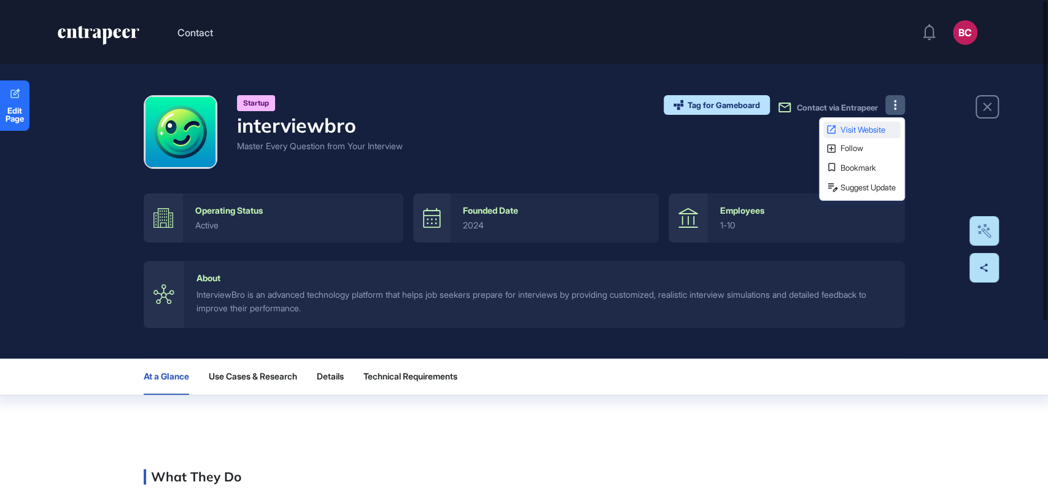
click at [860, 126] on span "Visit Website" at bounding box center [870, 130] width 58 height 8
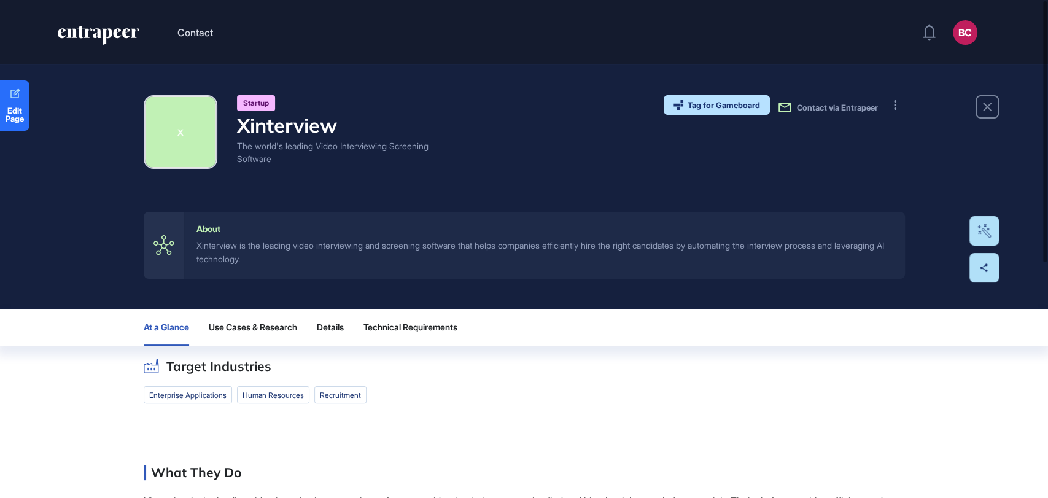
click at [895, 95] on div "X Startup Xinterview The world's leading Video Interviewing Screening Software …" at bounding box center [524, 186] width 1048 height 245
click at [896, 98] on button at bounding box center [895, 105] width 20 height 20
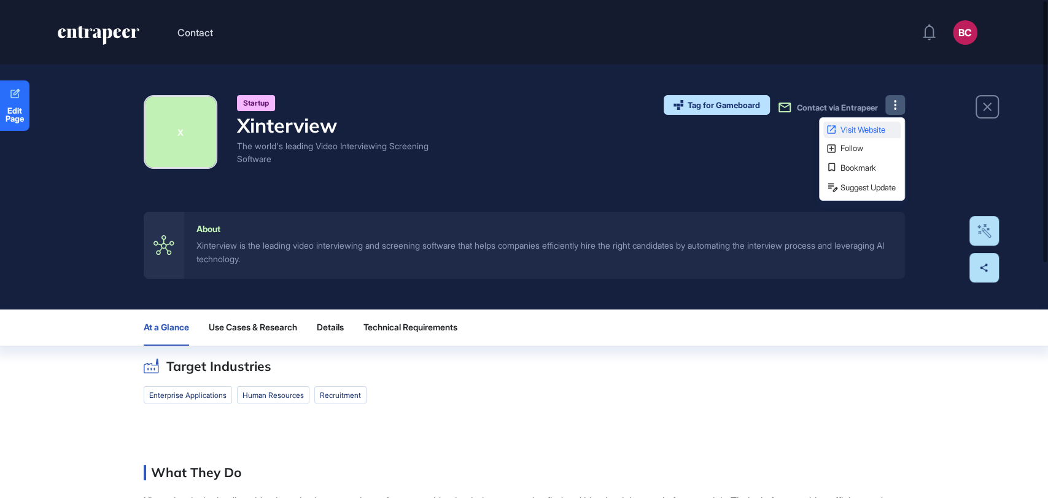
click at [864, 124] on link "Visit Website" at bounding box center [861, 130] width 77 height 17
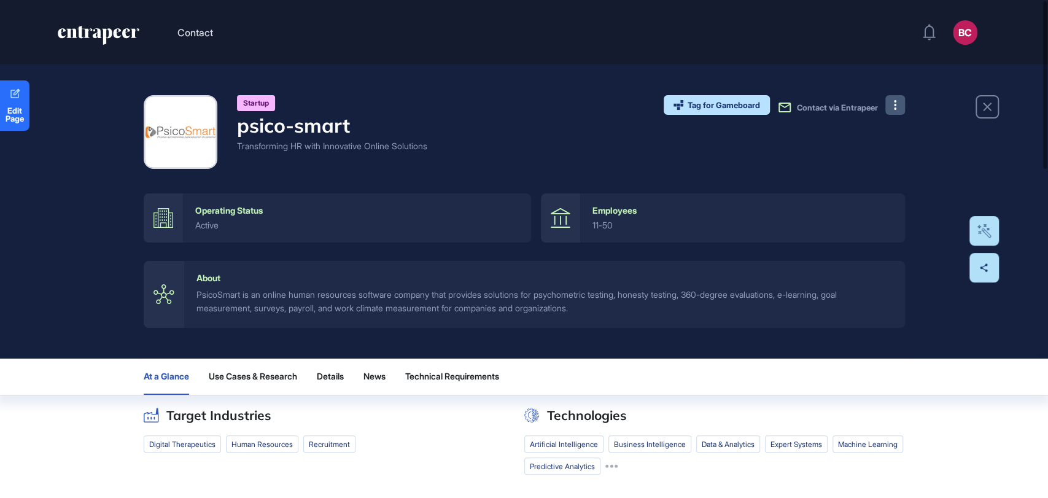
click at [900, 102] on button at bounding box center [895, 105] width 20 height 20
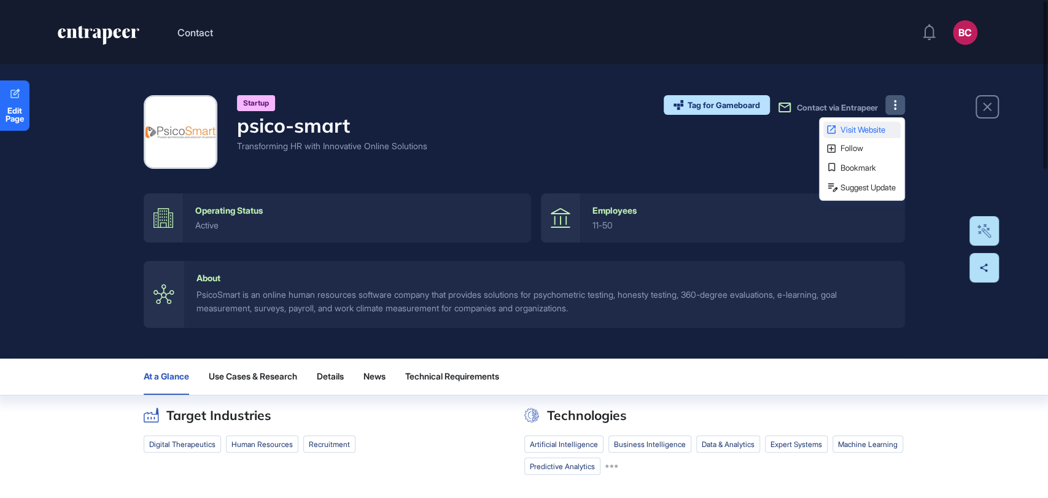
click at [882, 129] on span "Visit Website" at bounding box center [870, 130] width 58 height 8
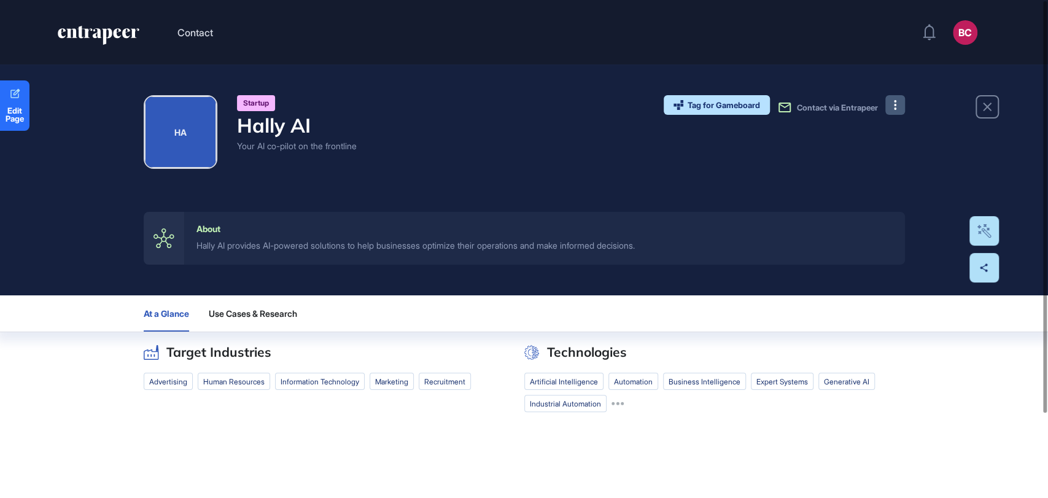
click at [900, 96] on button at bounding box center [895, 105] width 20 height 20
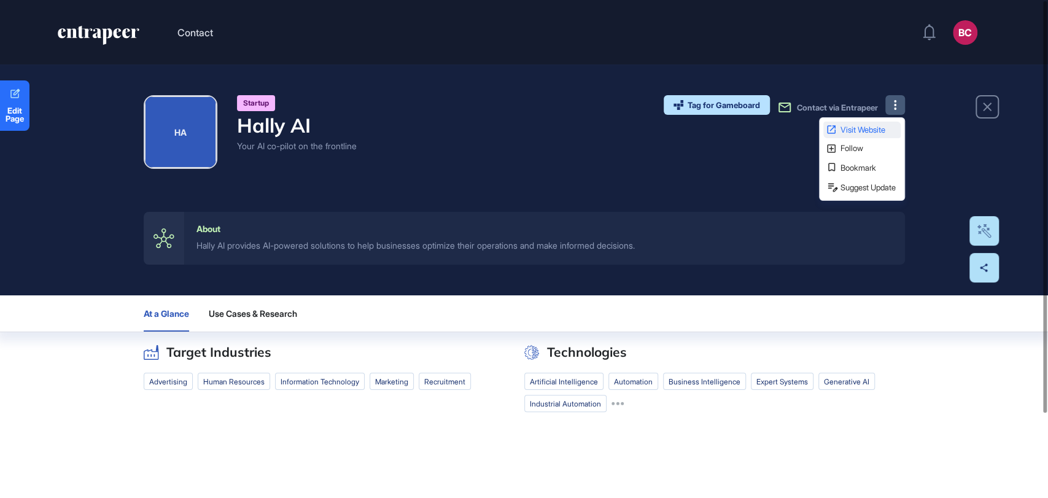
click at [860, 122] on link "Visit Website" at bounding box center [861, 130] width 77 height 17
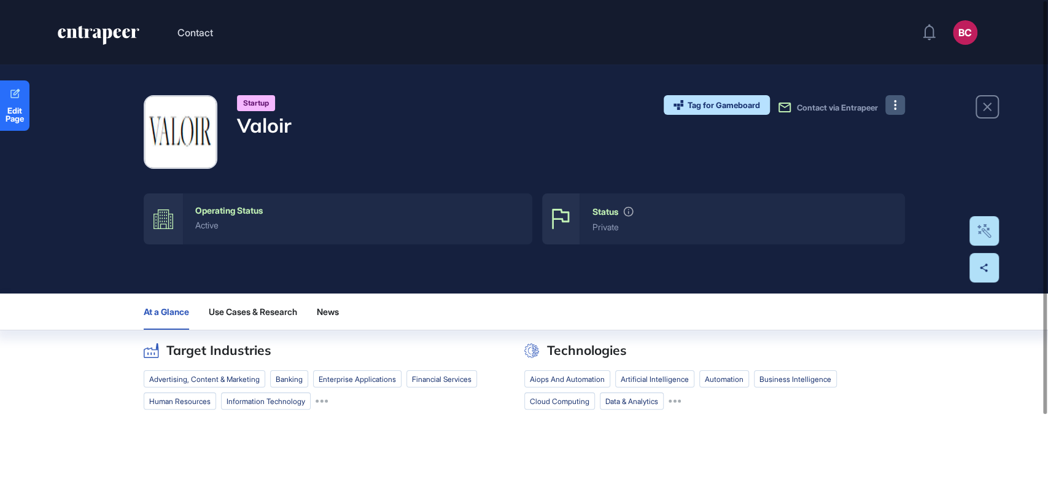
click at [889, 97] on button at bounding box center [895, 105] width 20 height 20
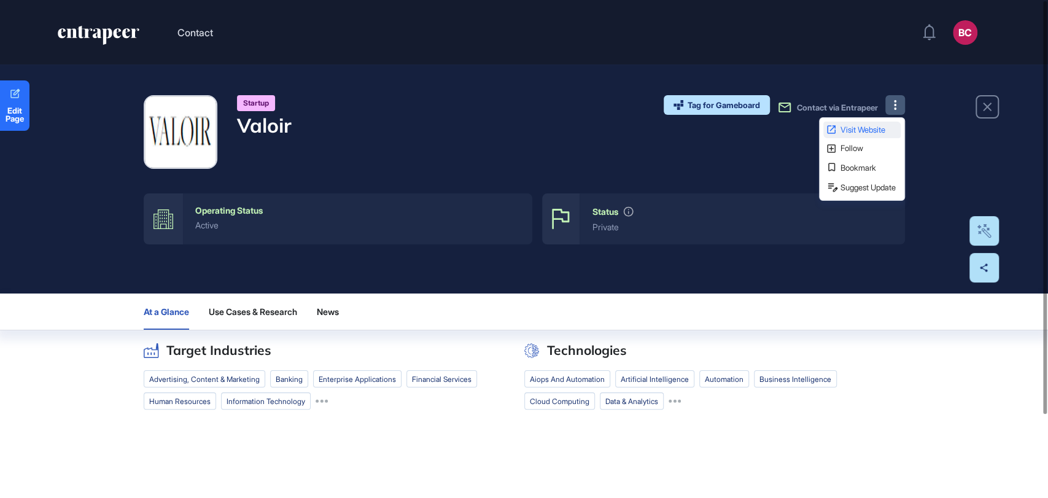
click at [848, 128] on span "Visit Website" at bounding box center [870, 130] width 58 height 8
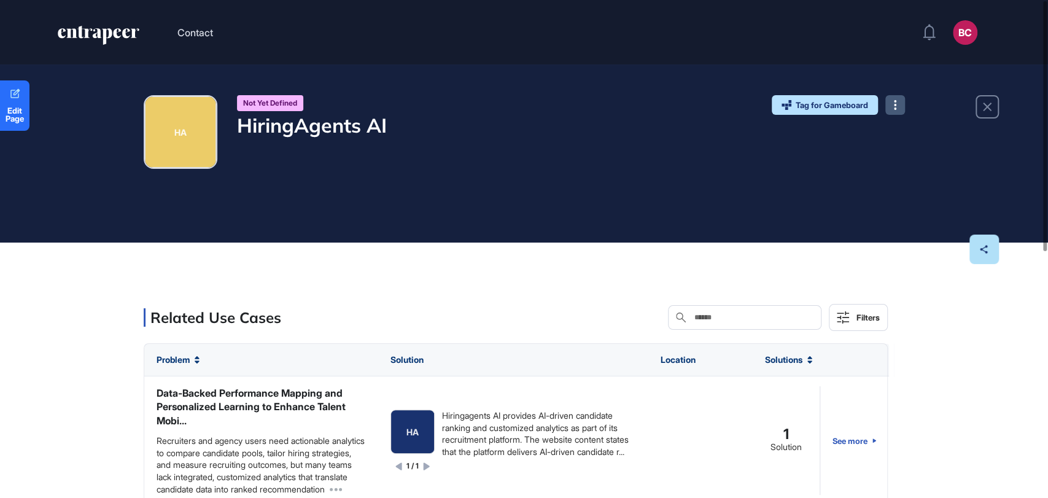
click at [897, 109] on button at bounding box center [895, 105] width 20 height 20
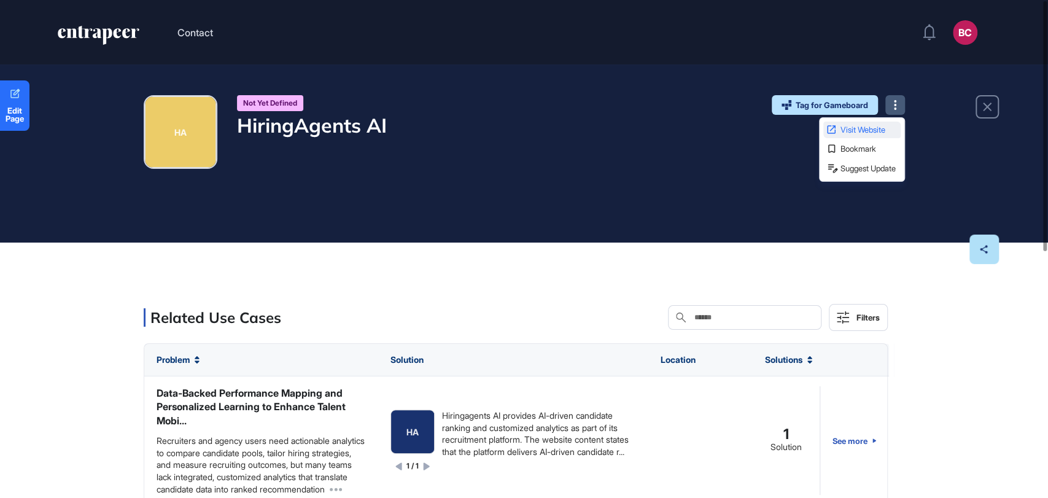
click at [839, 123] on link "Visit Website" at bounding box center [861, 130] width 77 height 17
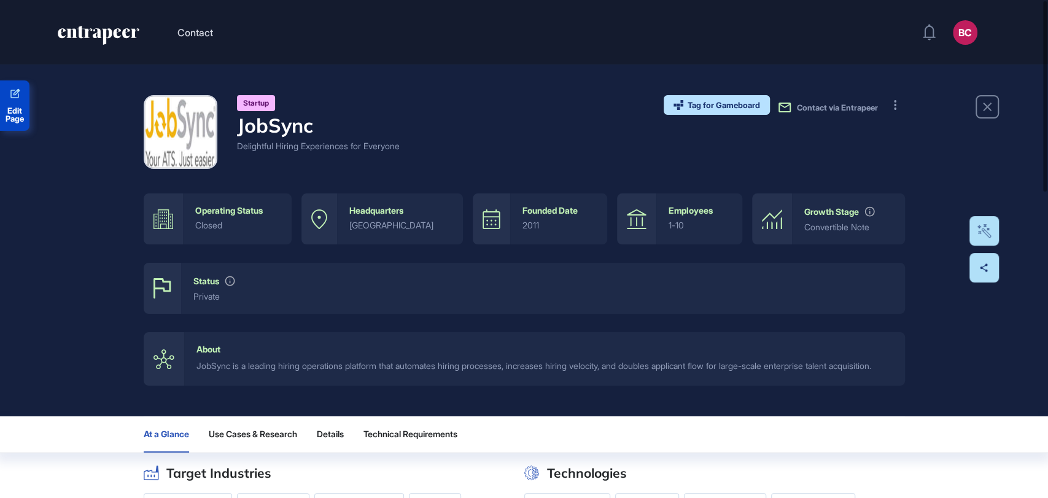
click at [7, 114] on span "Edit Page" at bounding box center [14, 115] width 29 height 16
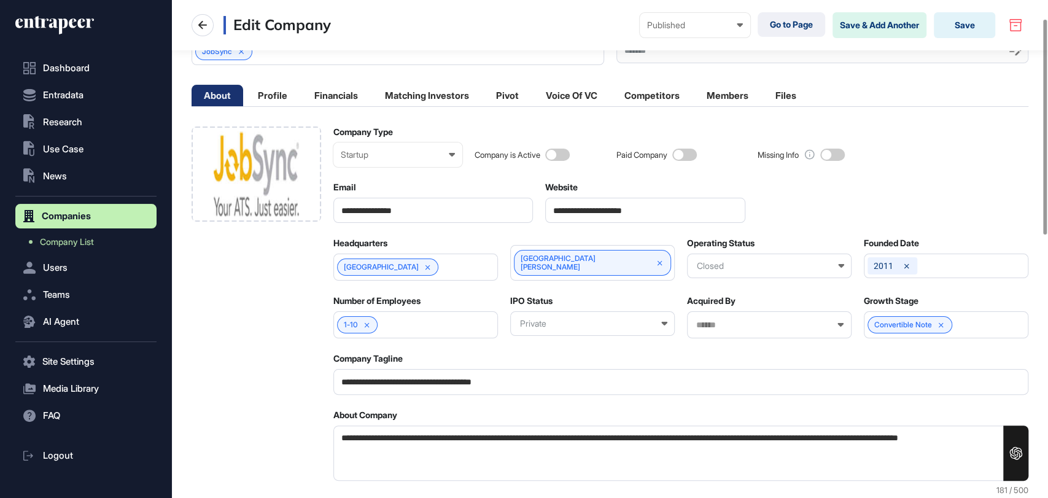
scroll to position [34, 0]
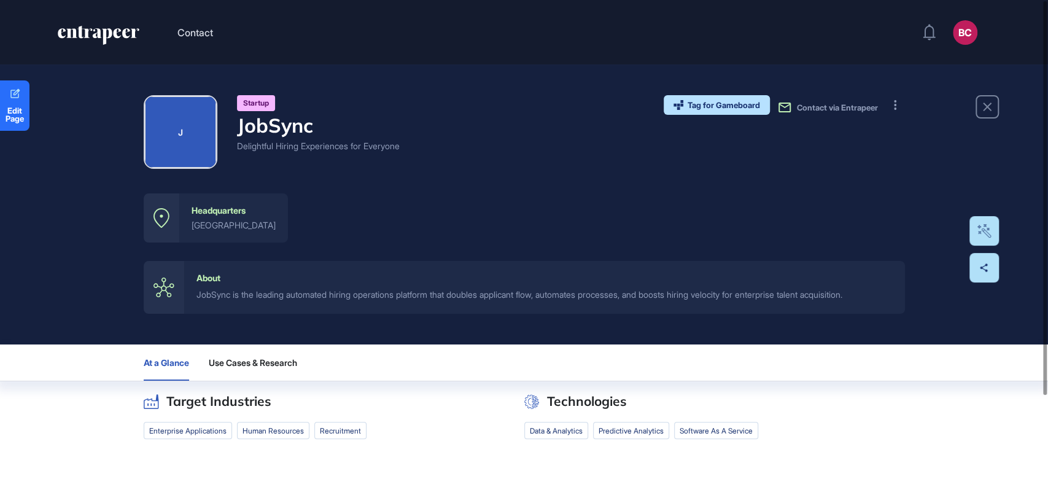
click at [27, 101] on section "Edit Page J Startup JobSync Delightful Hiring Experiences for Everyone Tag for …" at bounding box center [524, 328] width 1048 height 528
click at [26, 108] on span "Edit Page" at bounding box center [14, 115] width 29 height 16
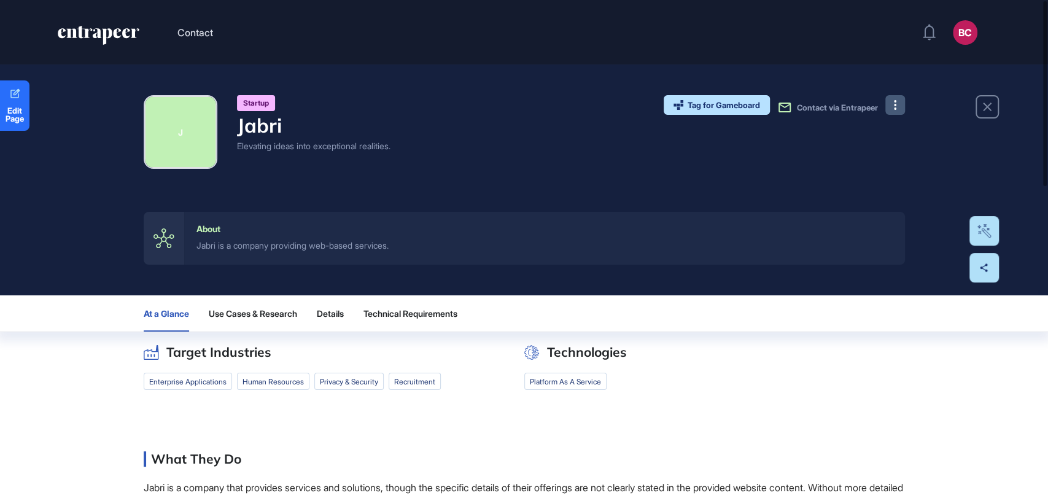
click at [889, 105] on button at bounding box center [895, 105] width 20 height 20
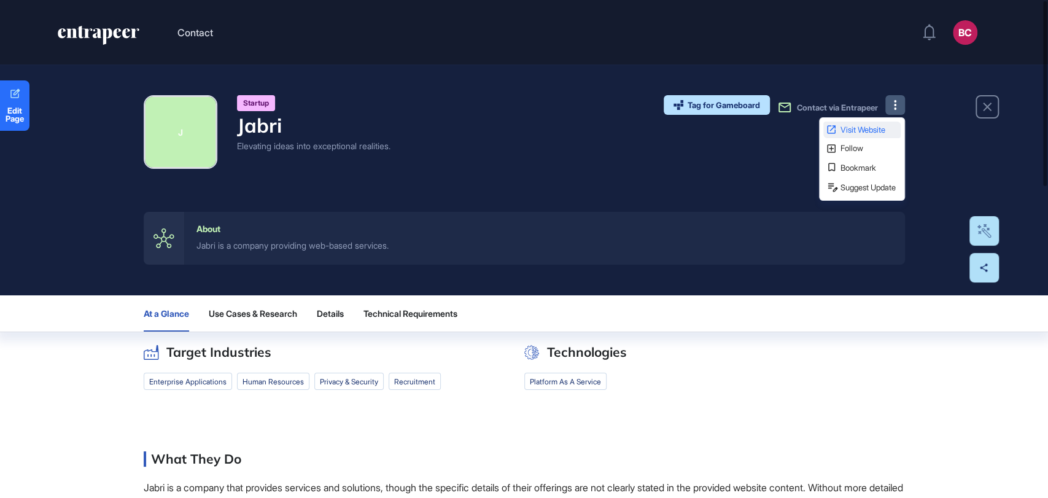
click at [852, 131] on span "Visit Website" at bounding box center [870, 130] width 58 height 8
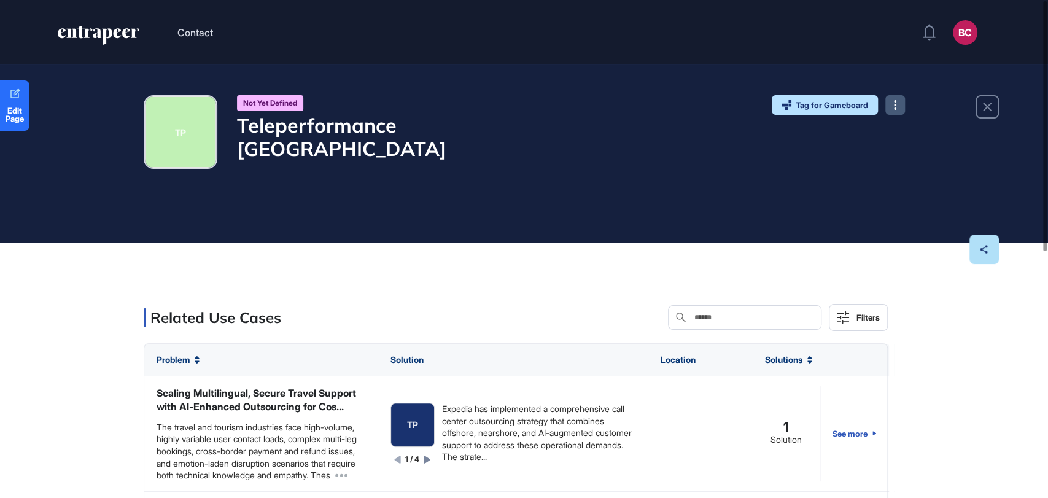
click at [900, 104] on button at bounding box center [895, 105] width 20 height 20
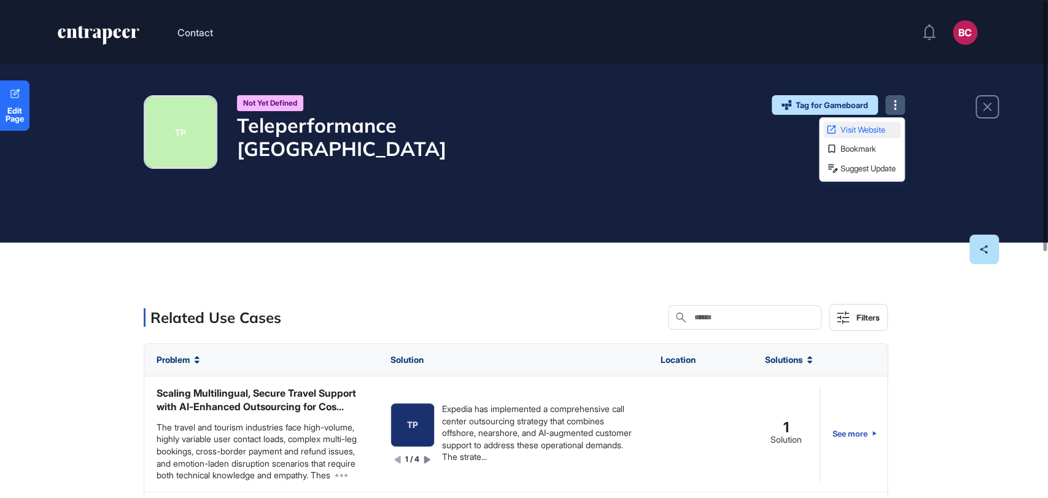
click at [885, 129] on span "Visit Website" at bounding box center [870, 130] width 58 height 8
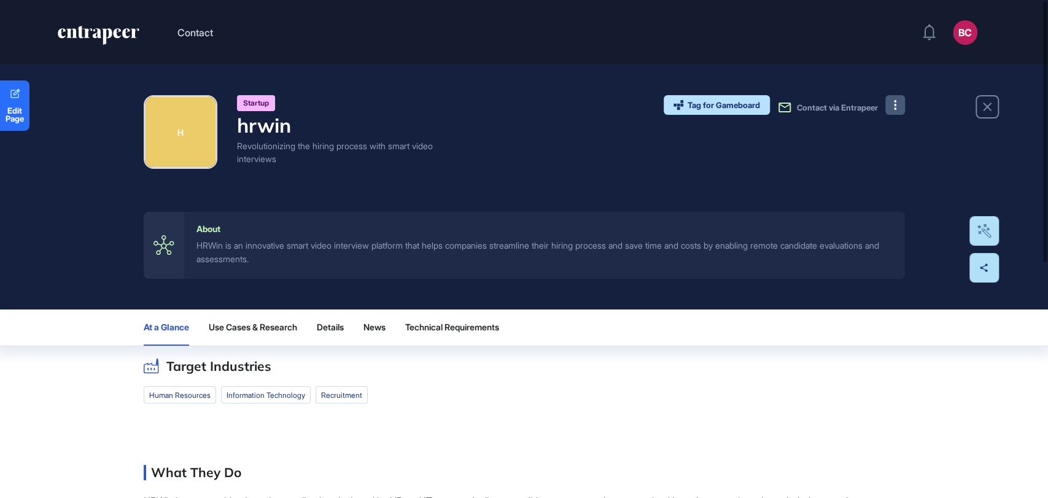
click at [892, 98] on button at bounding box center [895, 105] width 20 height 20
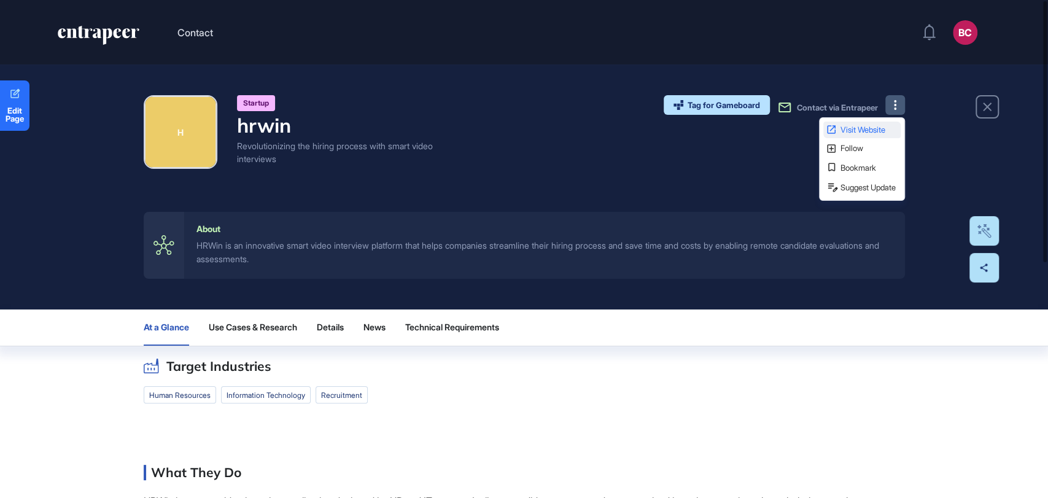
click at [841, 126] on span "Visit Website" at bounding box center [870, 130] width 58 height 8
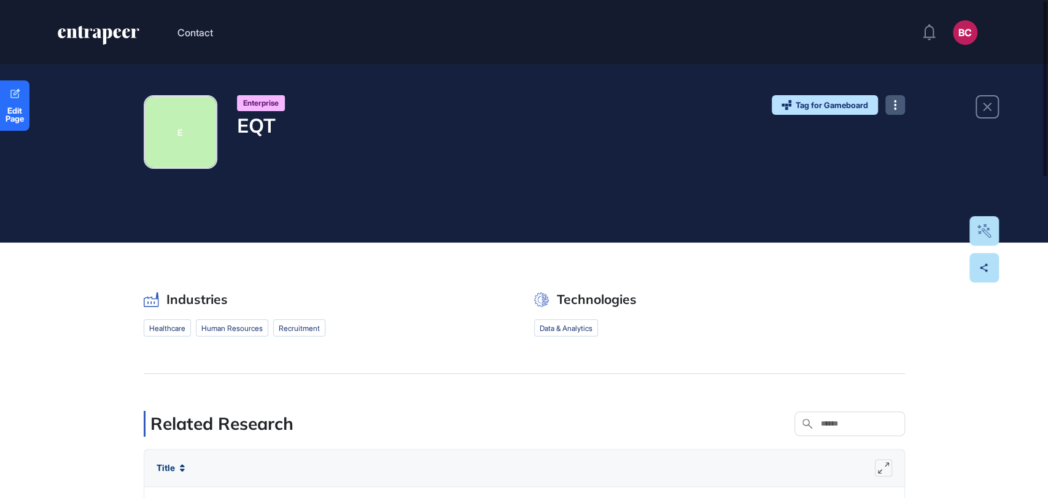
click at [892, 99] on button at bounding box center [895, 105] width 20 height 20
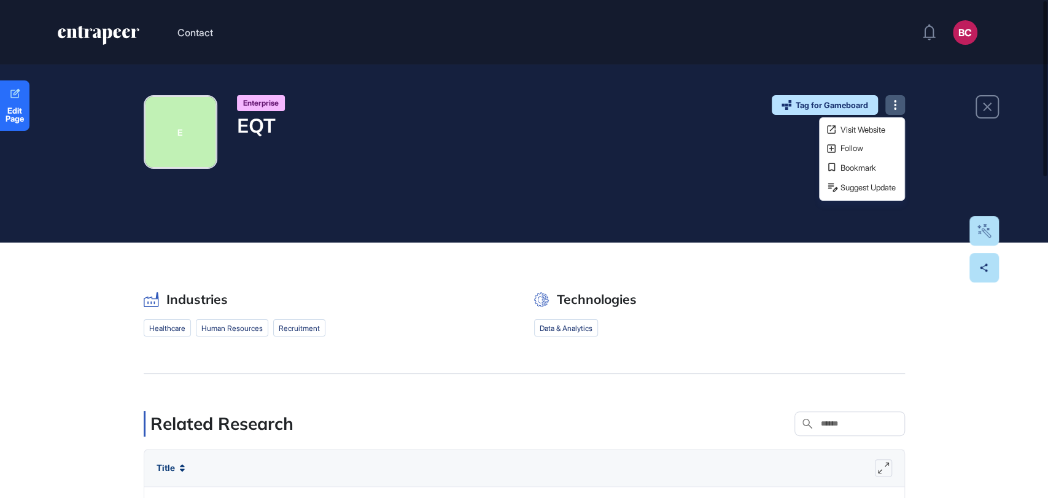
click at [862, 120] on div "Visit Website Follow Bookmark Suggest Update" at bounding box center [862, 159] width 86 height 84
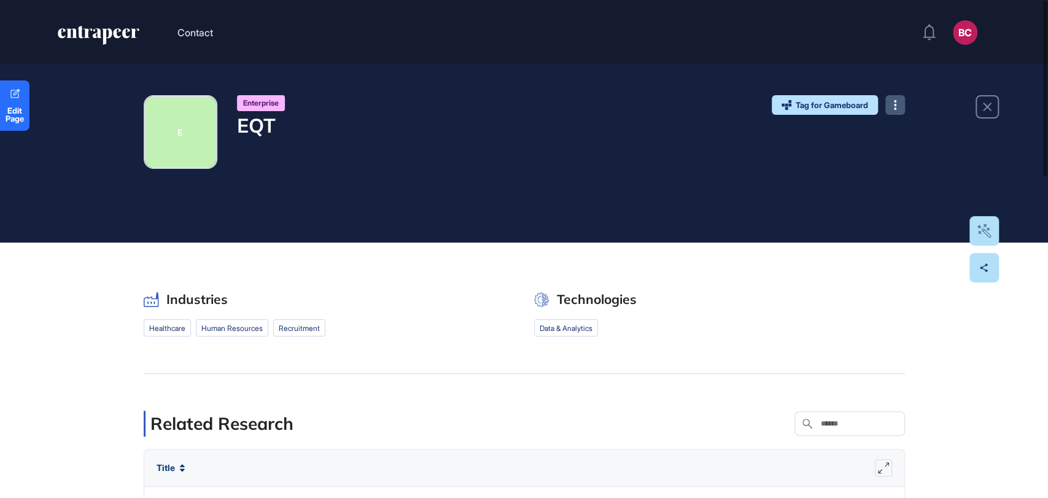
click at [894, 104] on icon at bounding box center [895, 105] width 2 height 10
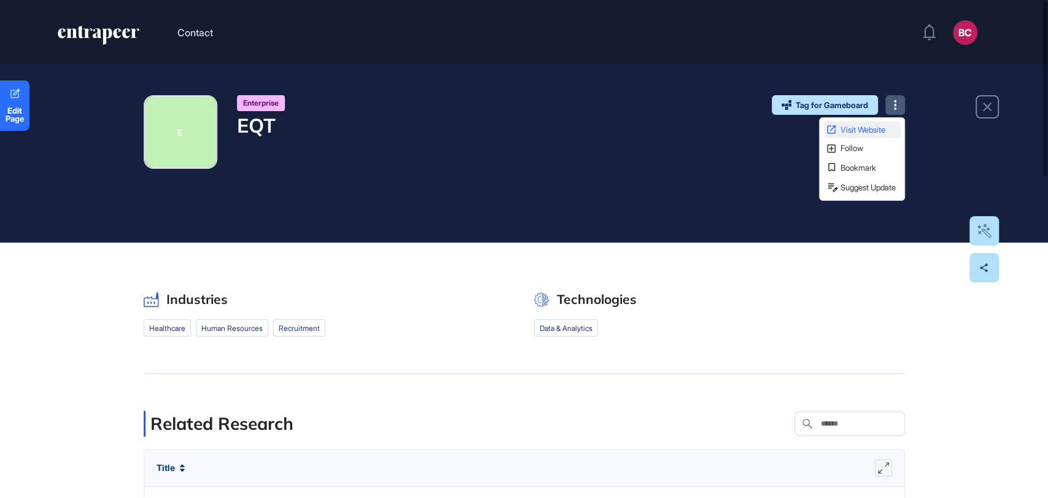
click at [869, 123] on link "Visit Website" at bounding box center [861, 130] width 77 height 17
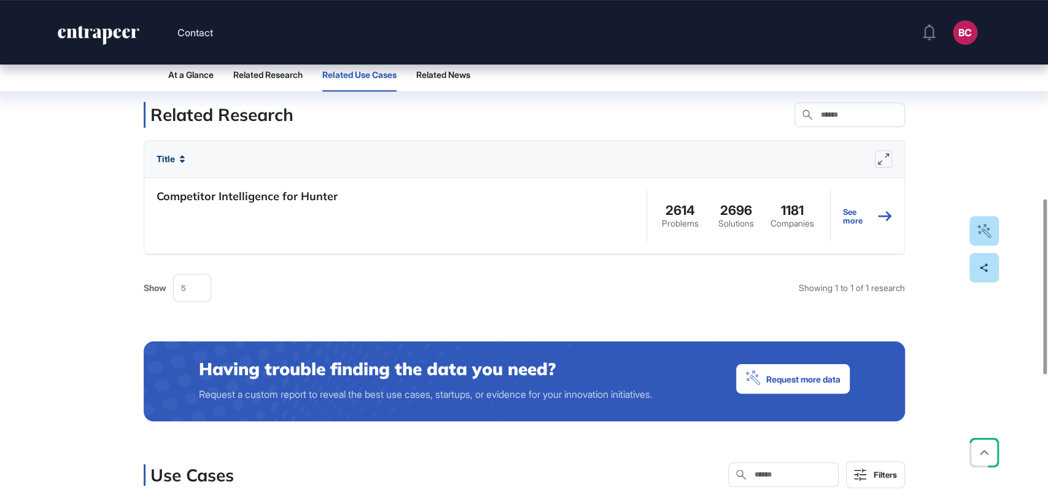
scroll to position [614, 0]
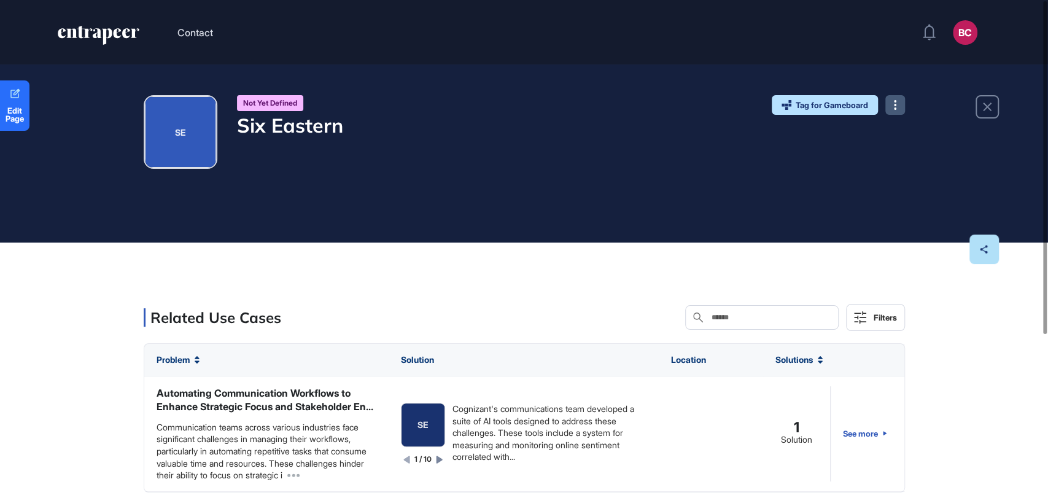
click at [897, 103] on button at bounding box center [895, 105] width 20 height 20
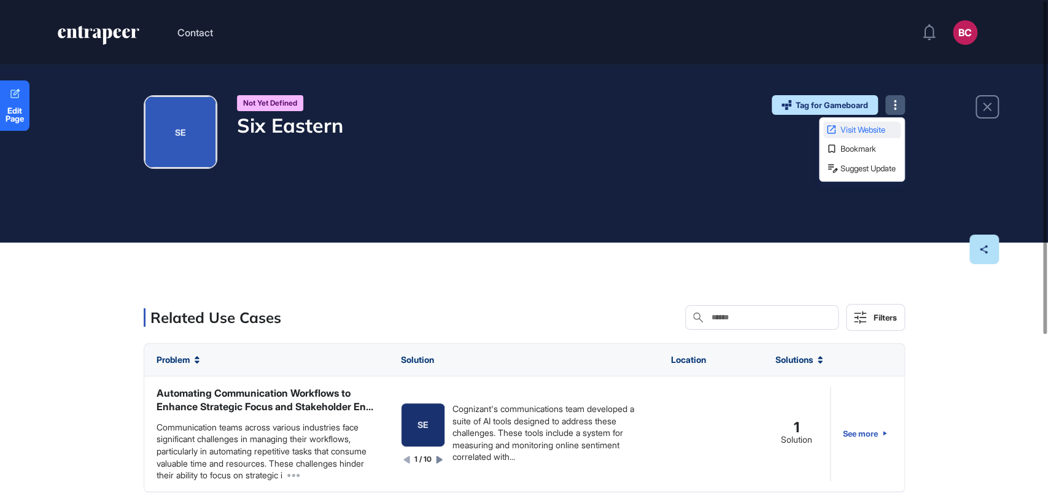
click at [872, 123] on link "Visit Website" at bounding box center [861, 130] width 77 height 17
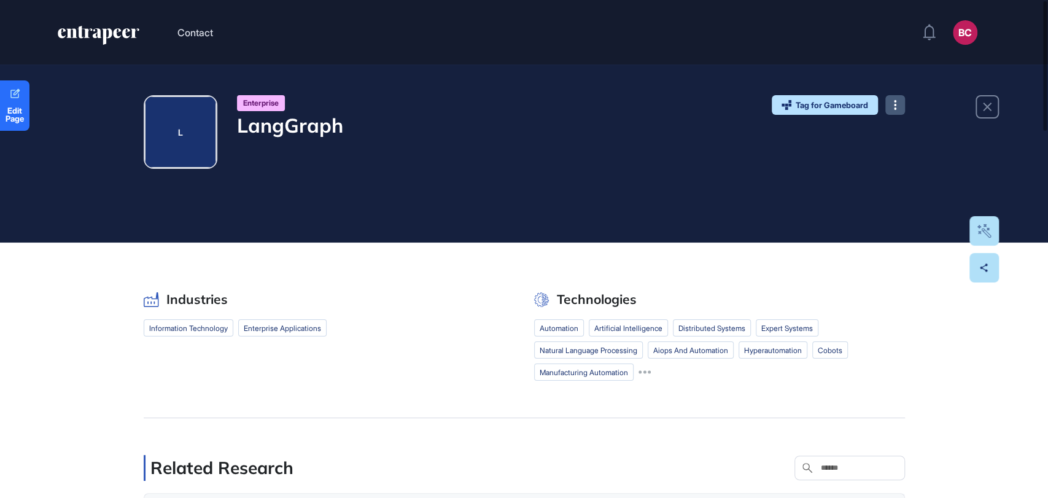
click at [885, 99] on button at bounding box center [895, 105] width 20 height 20
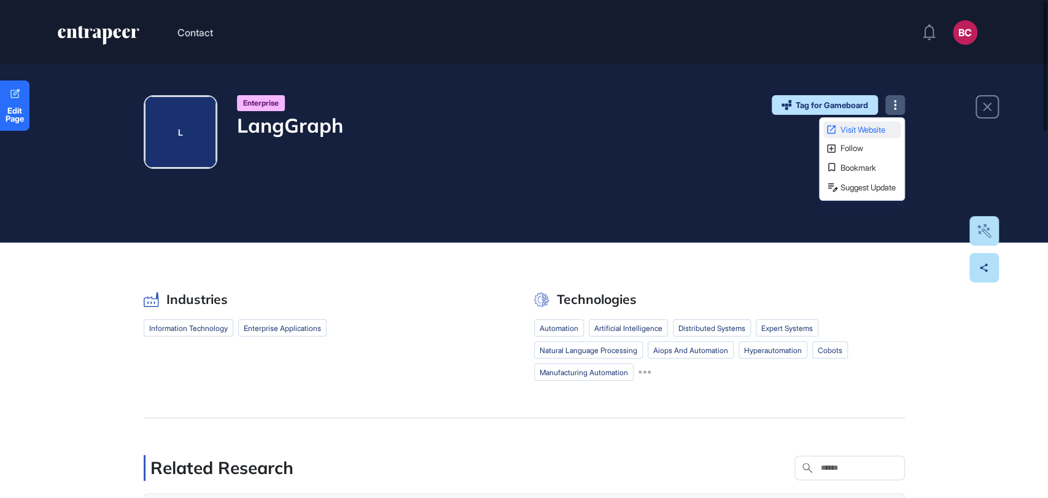
click at [854, 126] on span "Visit Website" at bounding box center [870, 130] width 58 height 8
